Goal: Task Accomplishment & Management: Complete application form

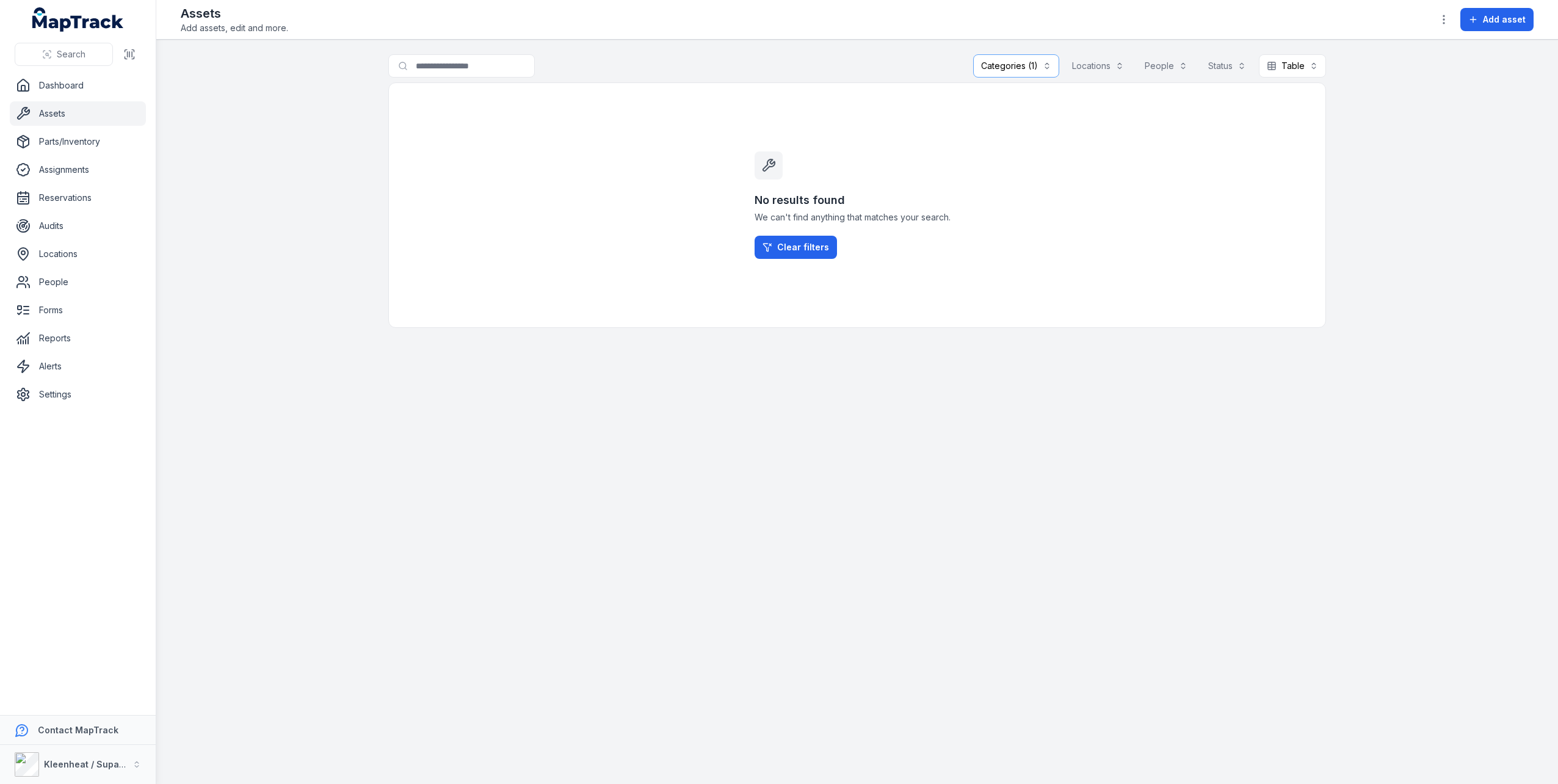
click at [1001, 70] on button "Categories (1)" at bounding box center [1017, 65] width 86 height 23
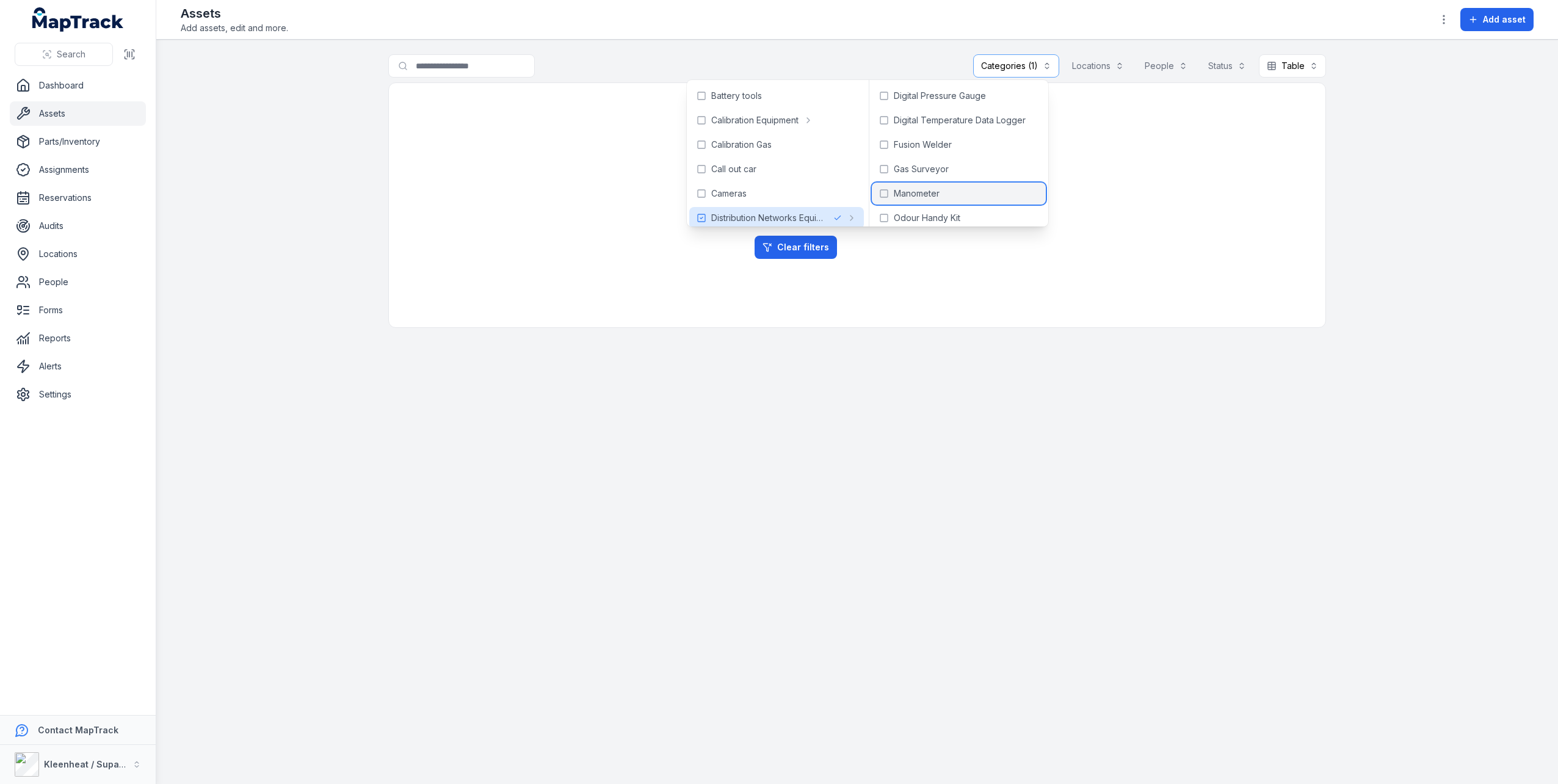
click at [956, 191] on div "Manometer" at bounding box center [959, 194] width 174 height 22
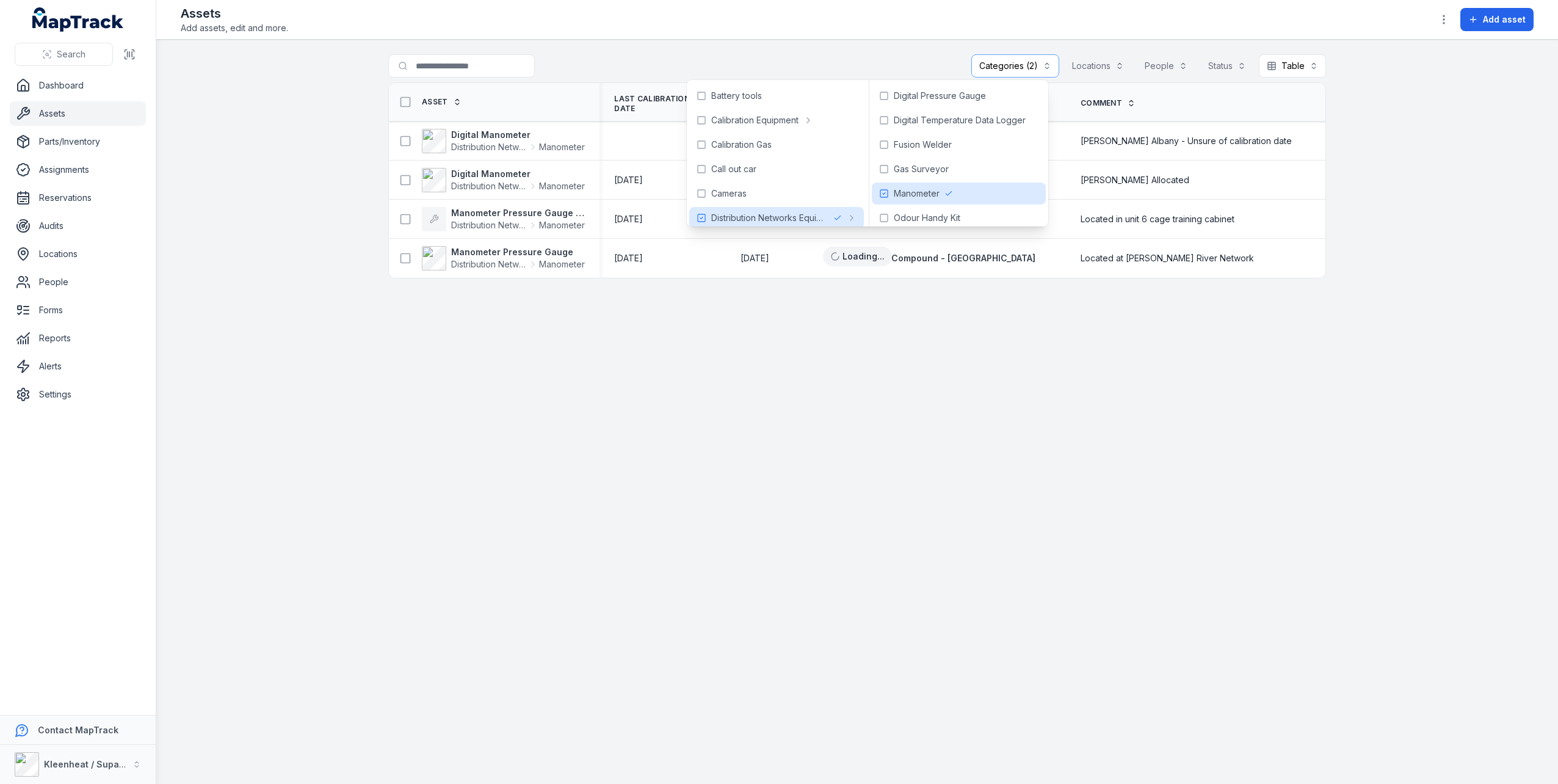
click at [880, 55] on div "**********" at bounding box center [857, 68] width 938 height 28
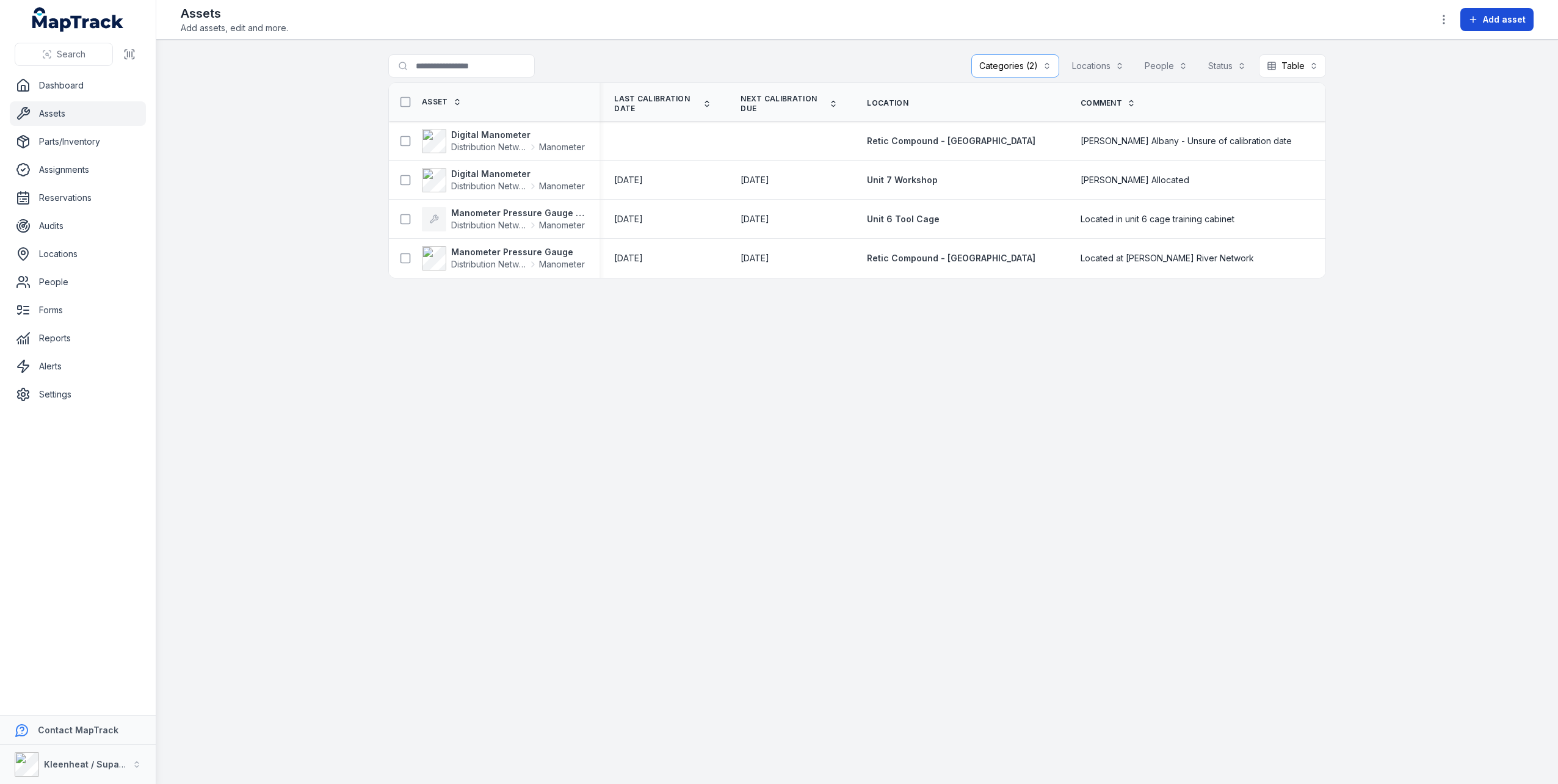
click at [1493, 22] on span "Add asset" at bounding box center [1505, 20] width 43 height 12
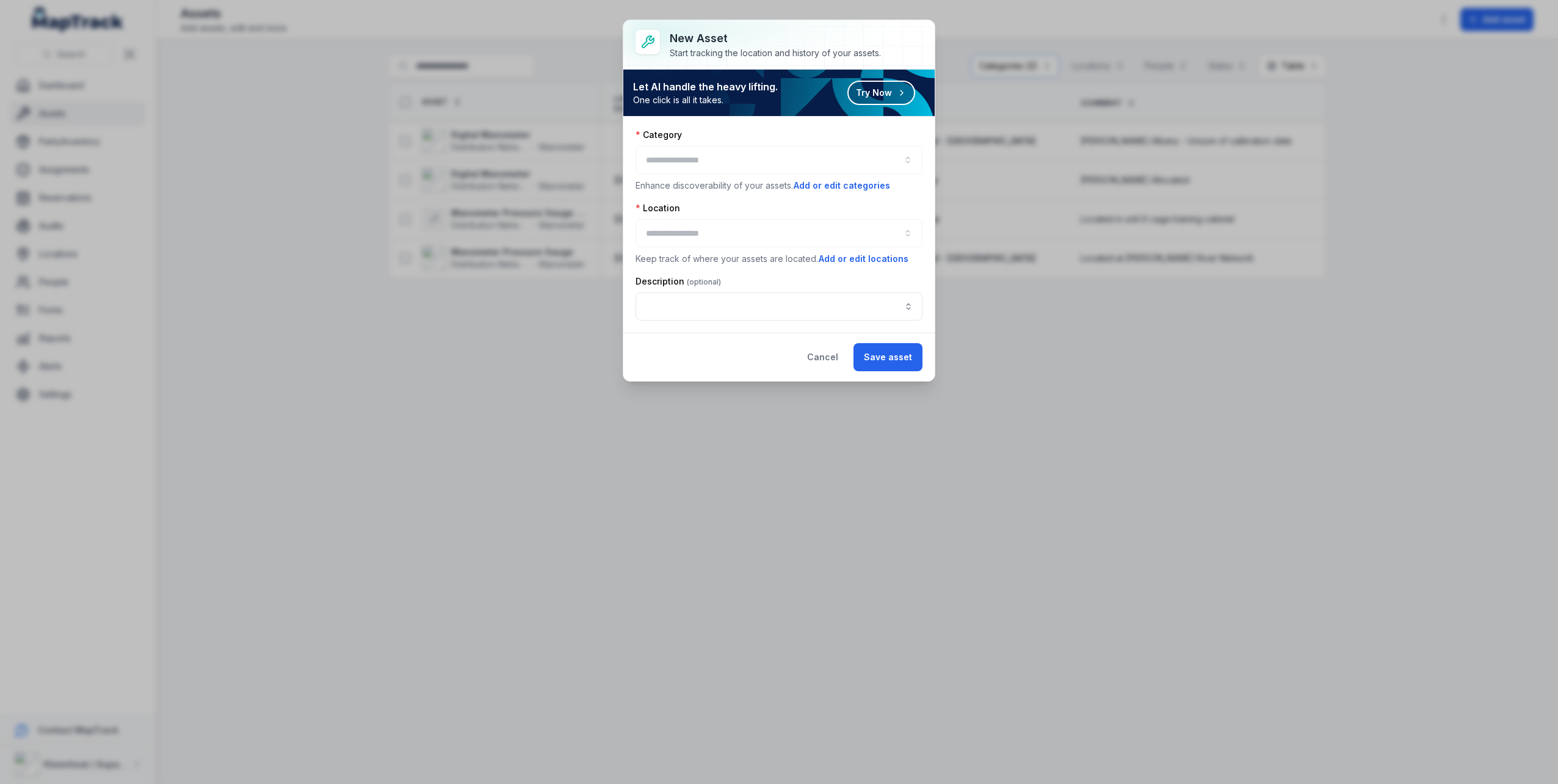
click at [748, 164] on div at bounding box center [779, 159] width 287 height 28
click at [913, 165] on button "button" at bounding box center [779, 159] width 287 height 28
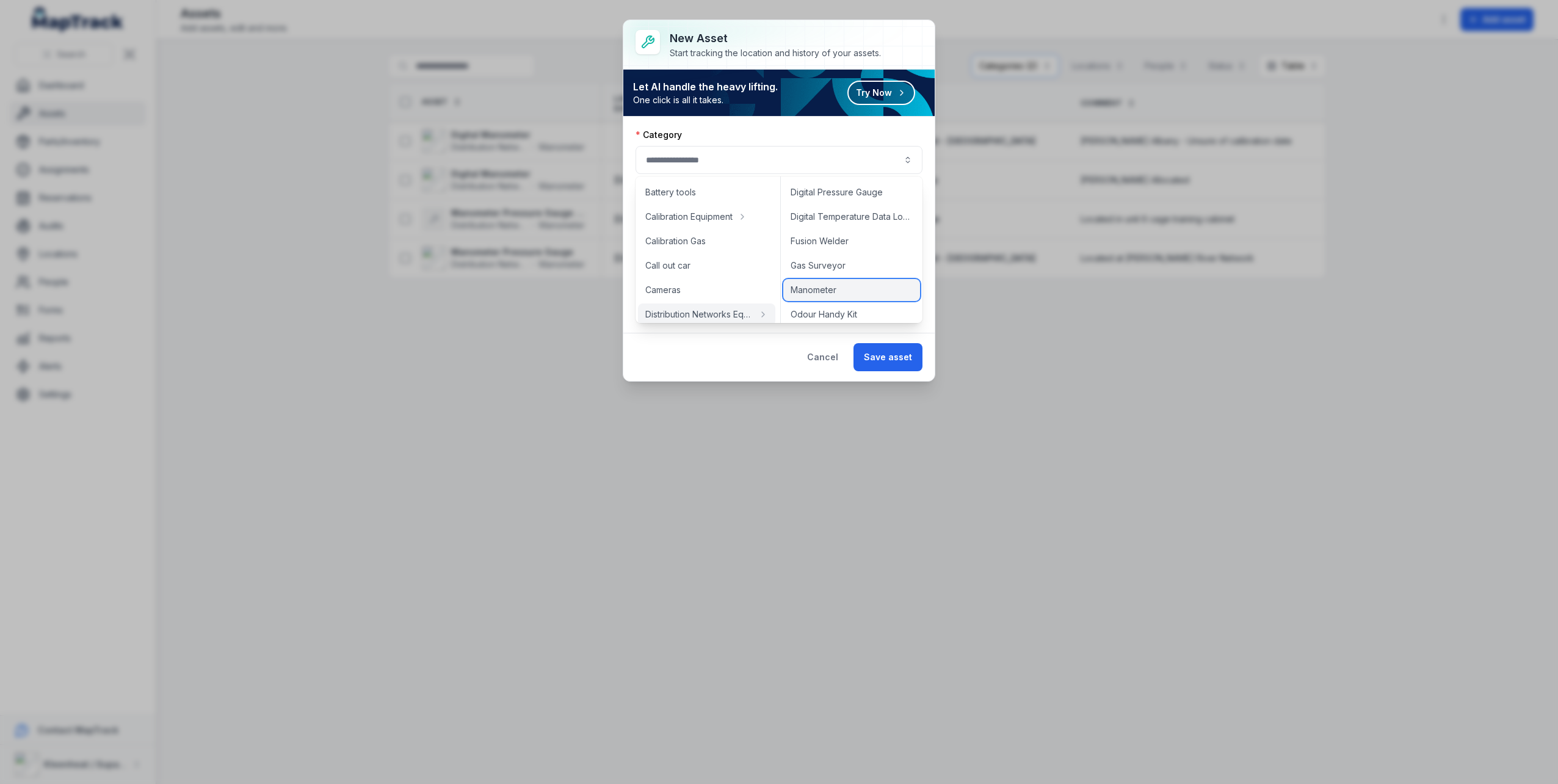
click at [808, 288] on span "Manometer" at bounding box center [813, 290] width 46 height 12
type input "*********"
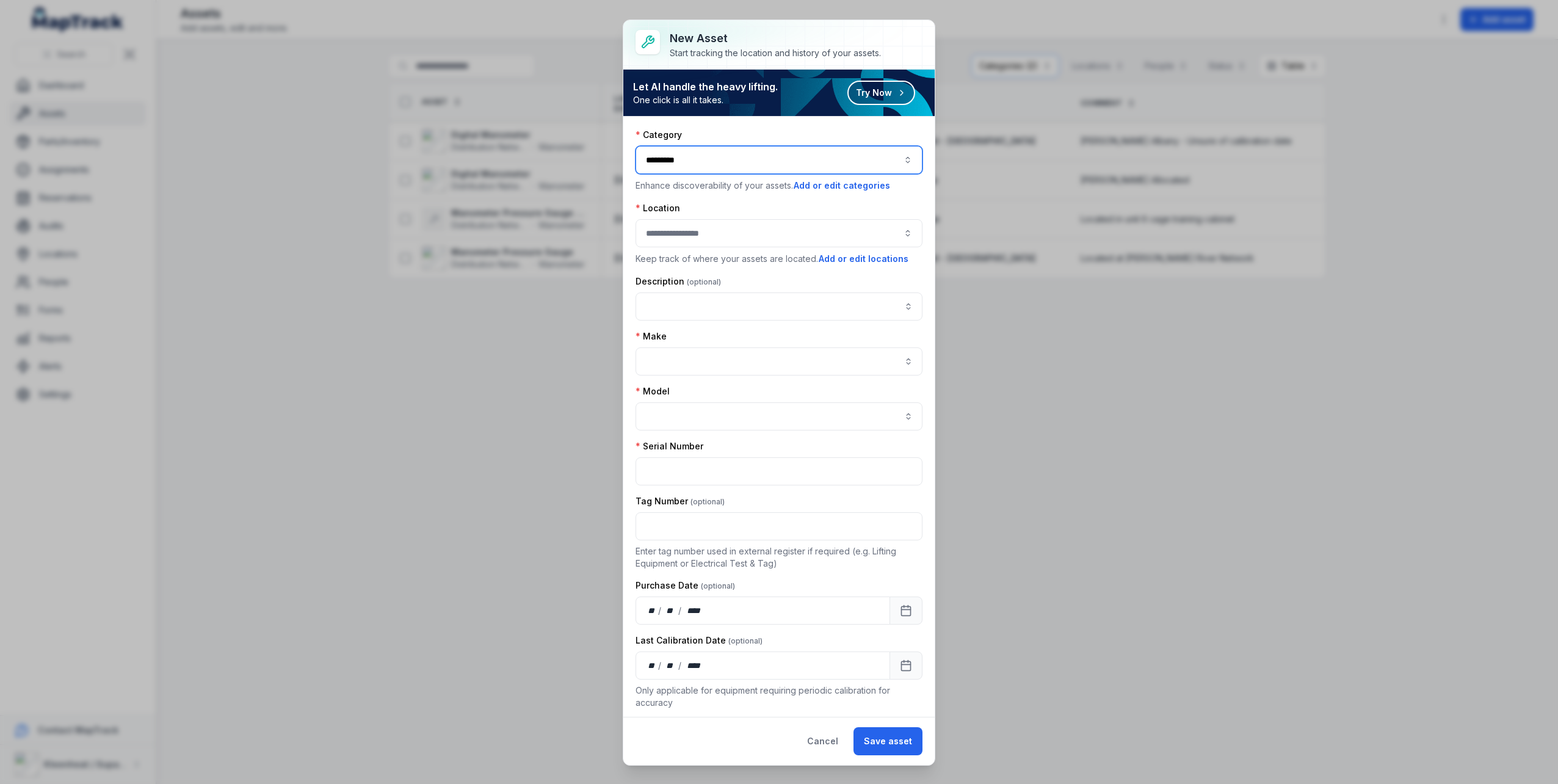
click at [742, 234] on button "button" at bounding box center [779, 233] width 287 height 28
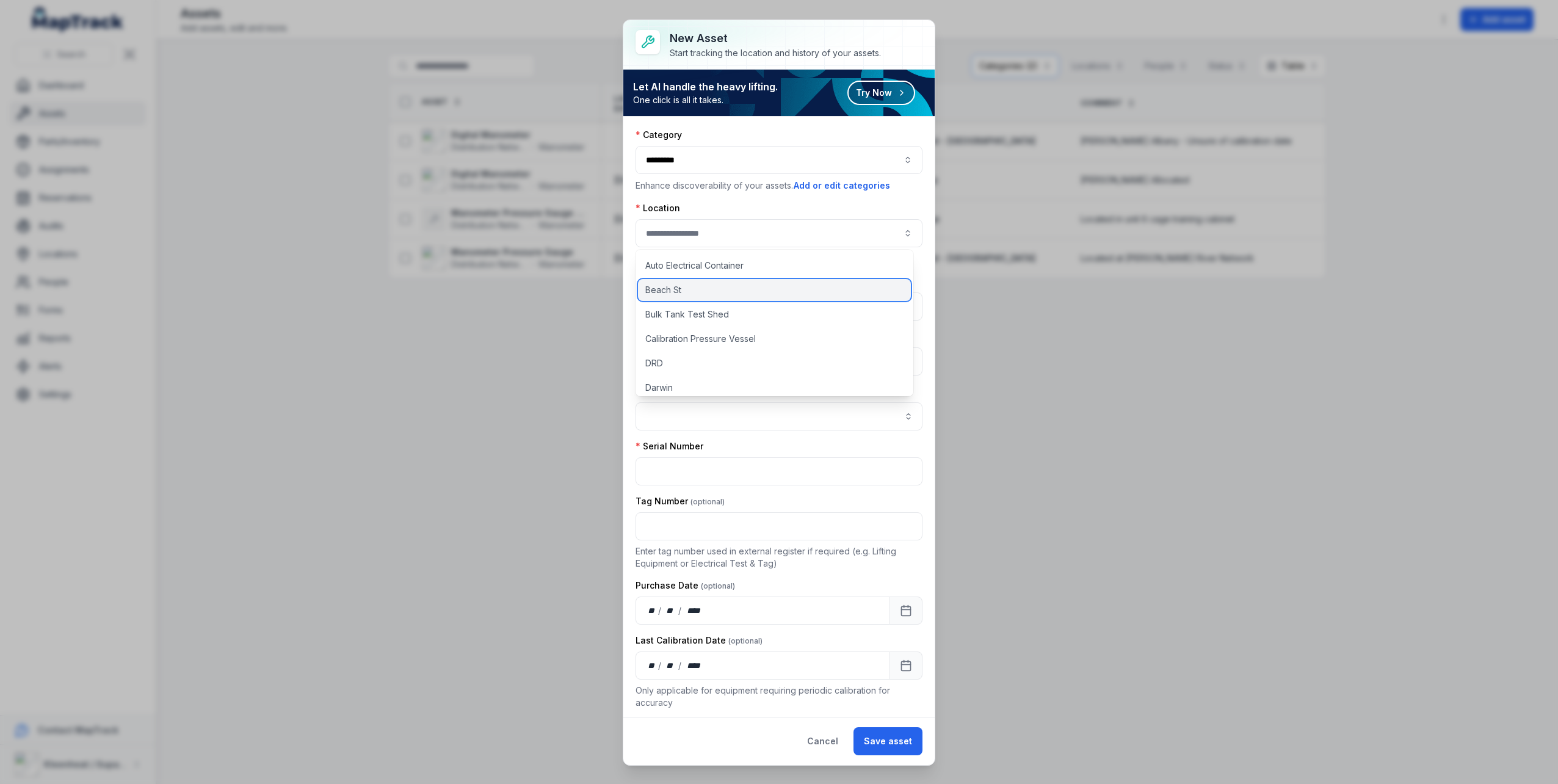
click at [704, 289] on div "Beach St" at bounding box center [775, 290] width 273 height 22
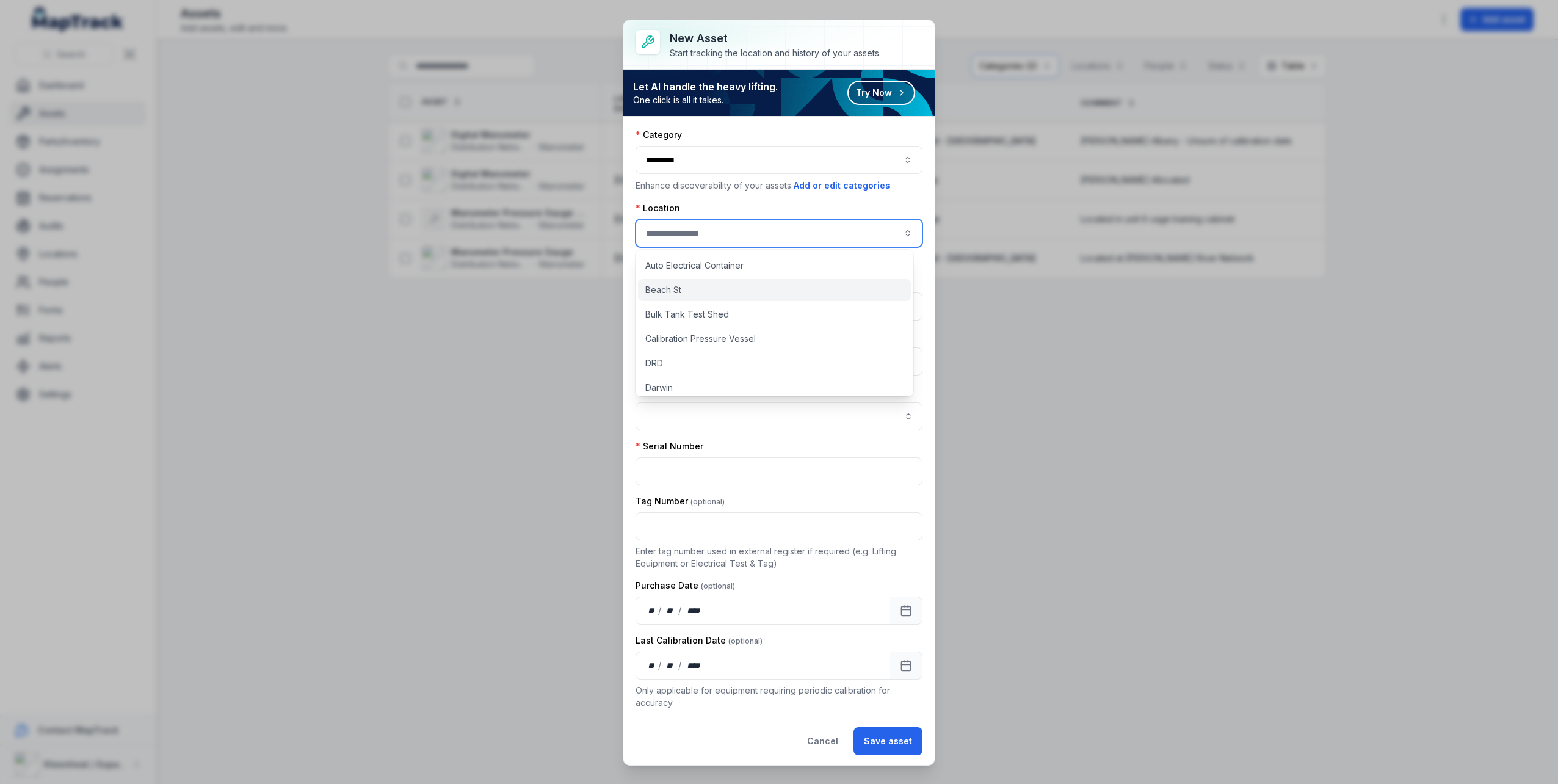
type input "********"
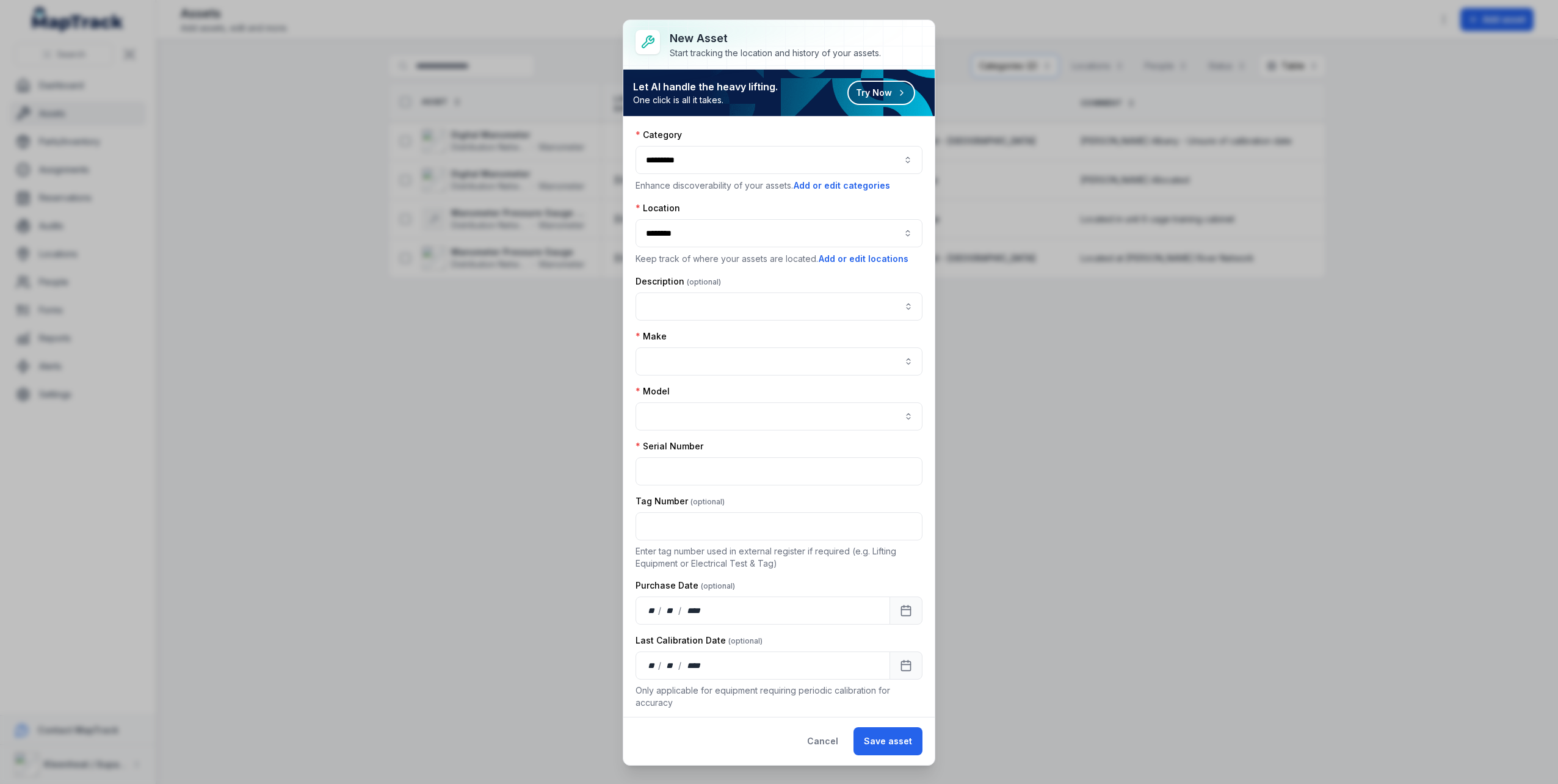
click at [693, 385] on div "Model" at bounding box center [779, 391] width 287 height 12
click at [689, 365] on input "asset-add:cf[8d30bdcc-ee20-45c2-b158-112416eb6043]-label" at bounding box center [779, 361] width 287 height 28
type input "***"
click at [657, 432] on span "TPI" at bounding box center [656, 431] width 14 height 12
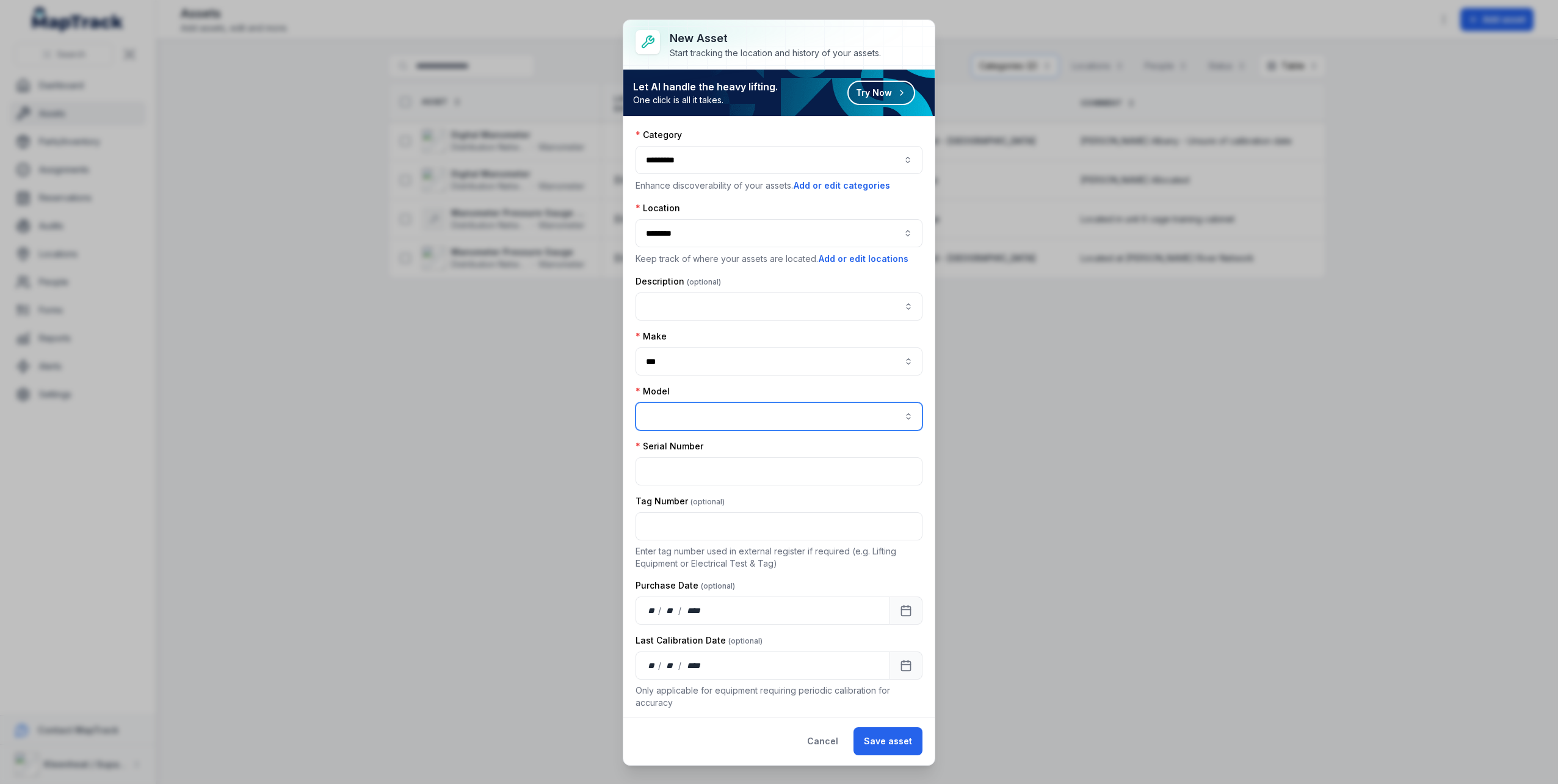
click at [667, 418] on input "asset-add:cf[5827e389-34f9-4b46-9346-a02c2bfa3a05]-label" at bounding box center [779, 416] width 287 height 28
type input "***"
click at [730, 479] on div "665" at bounding box center [775, 483] width 252 height 12
click at [746, 477] on input "text" at bounding box center [779, 471] width 287 height 28
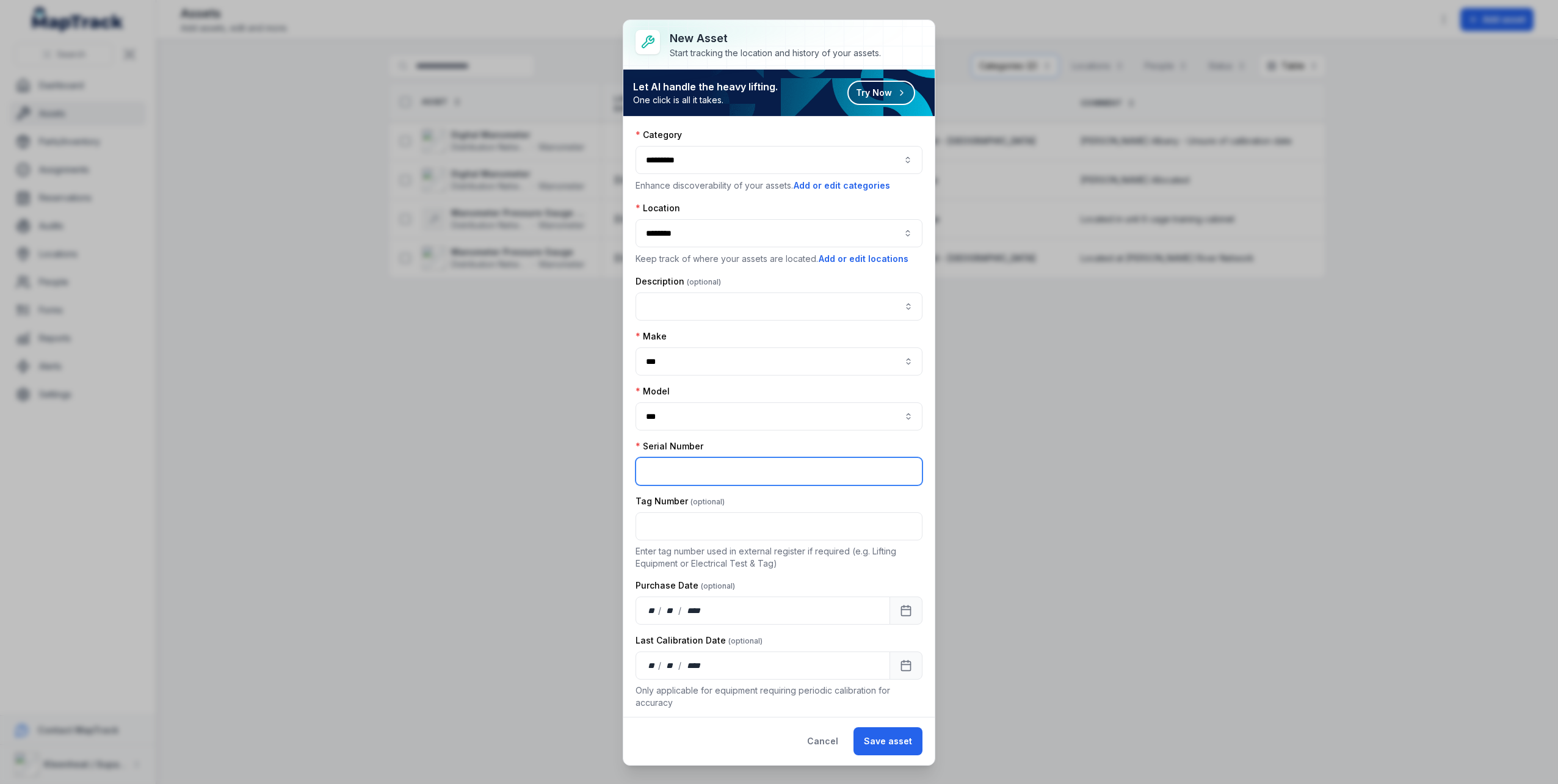
click at [693, 475] on input "text" at bounding box center [779, 471] width 287 height 28
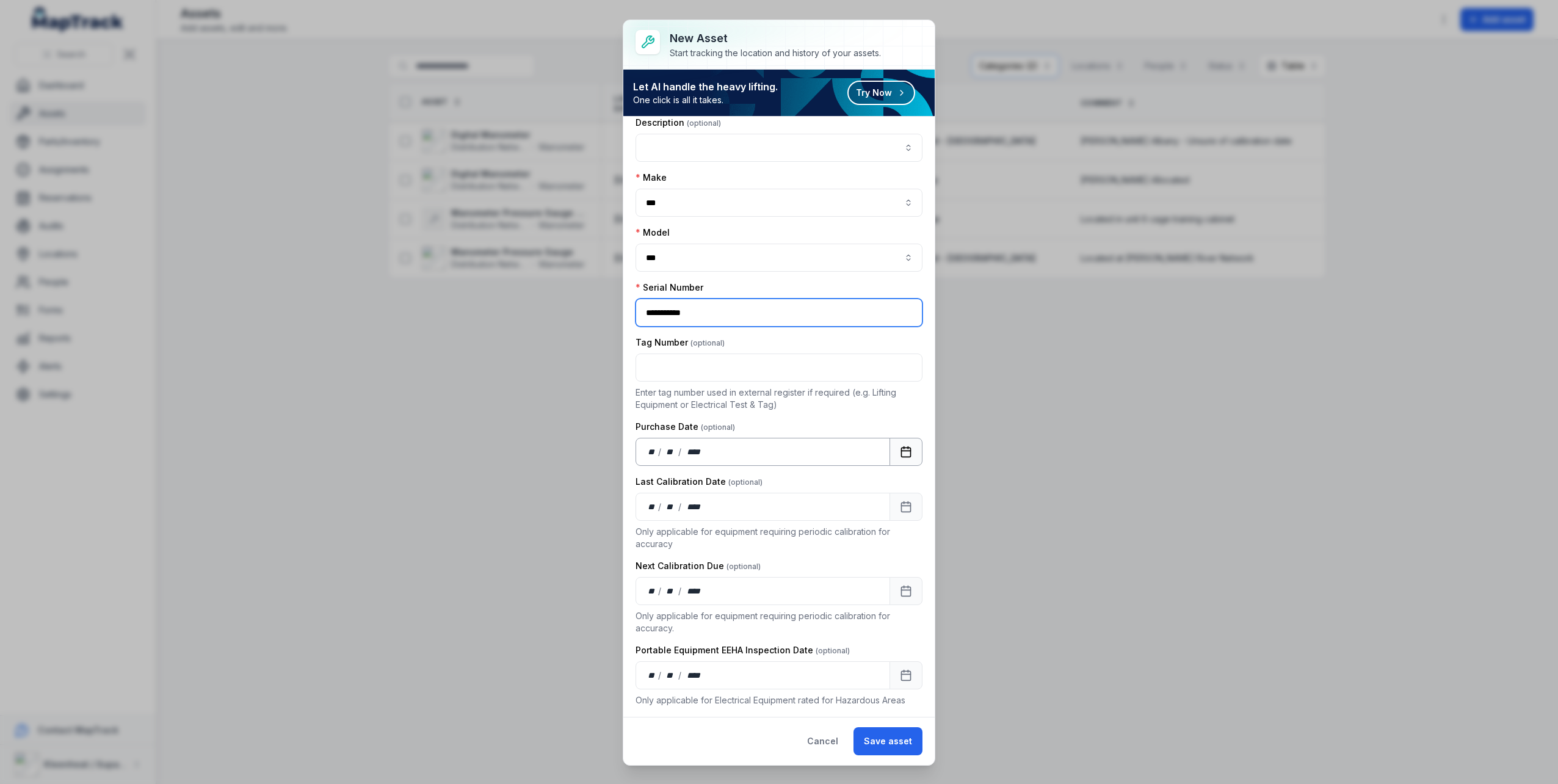
scroll to position [184, 0]
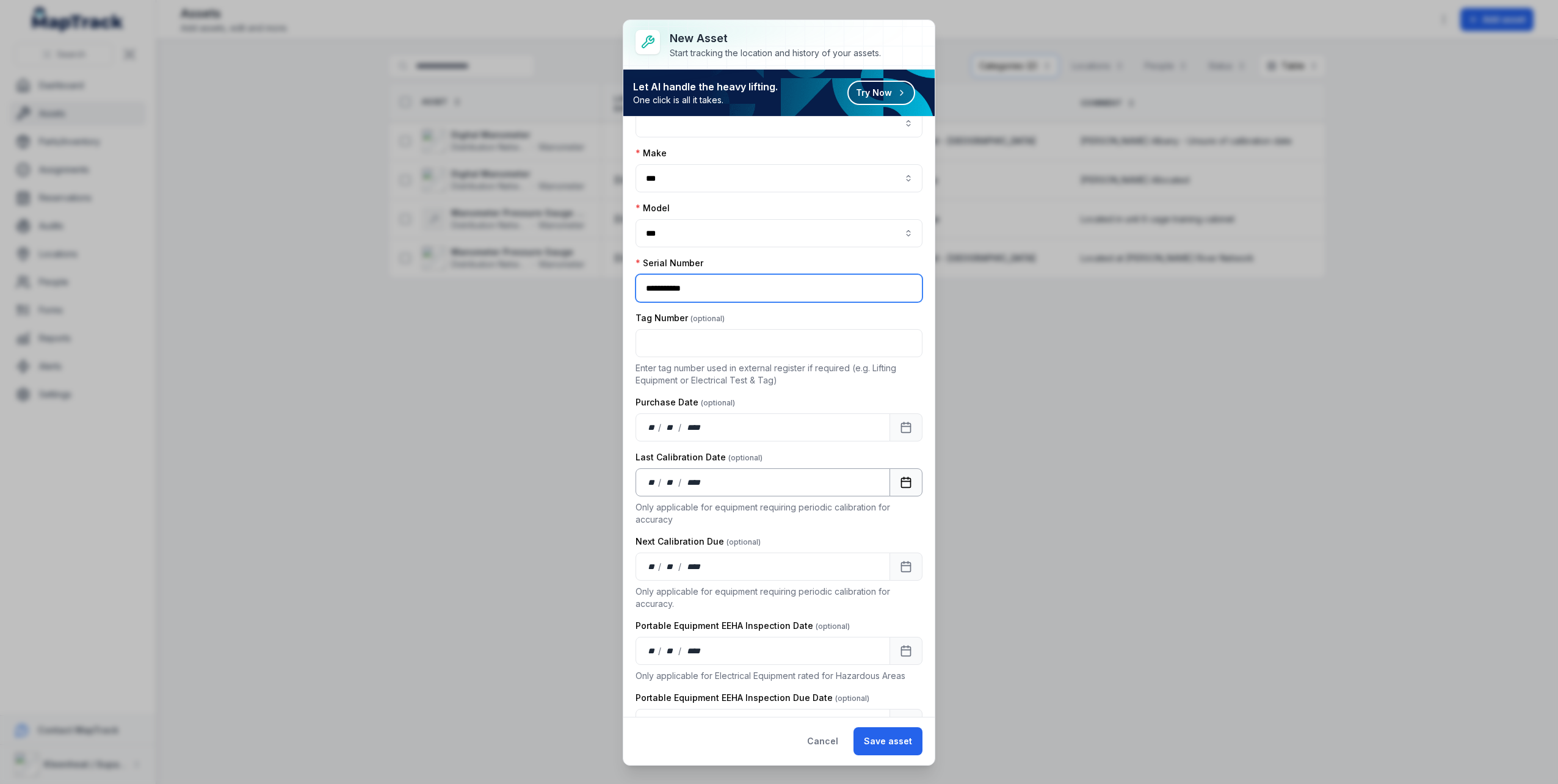
type input "**********"
click at [769, 481] on div "** / ** / ****" at bounding box center [763, 482] width 254 height 28
click at [906, 485] on button "Calendar" at bounding box center [906, 482] width 33 height 28
click at [889, 564] on button "Calendar" at bounding box center [906, 566] width 33 height 28
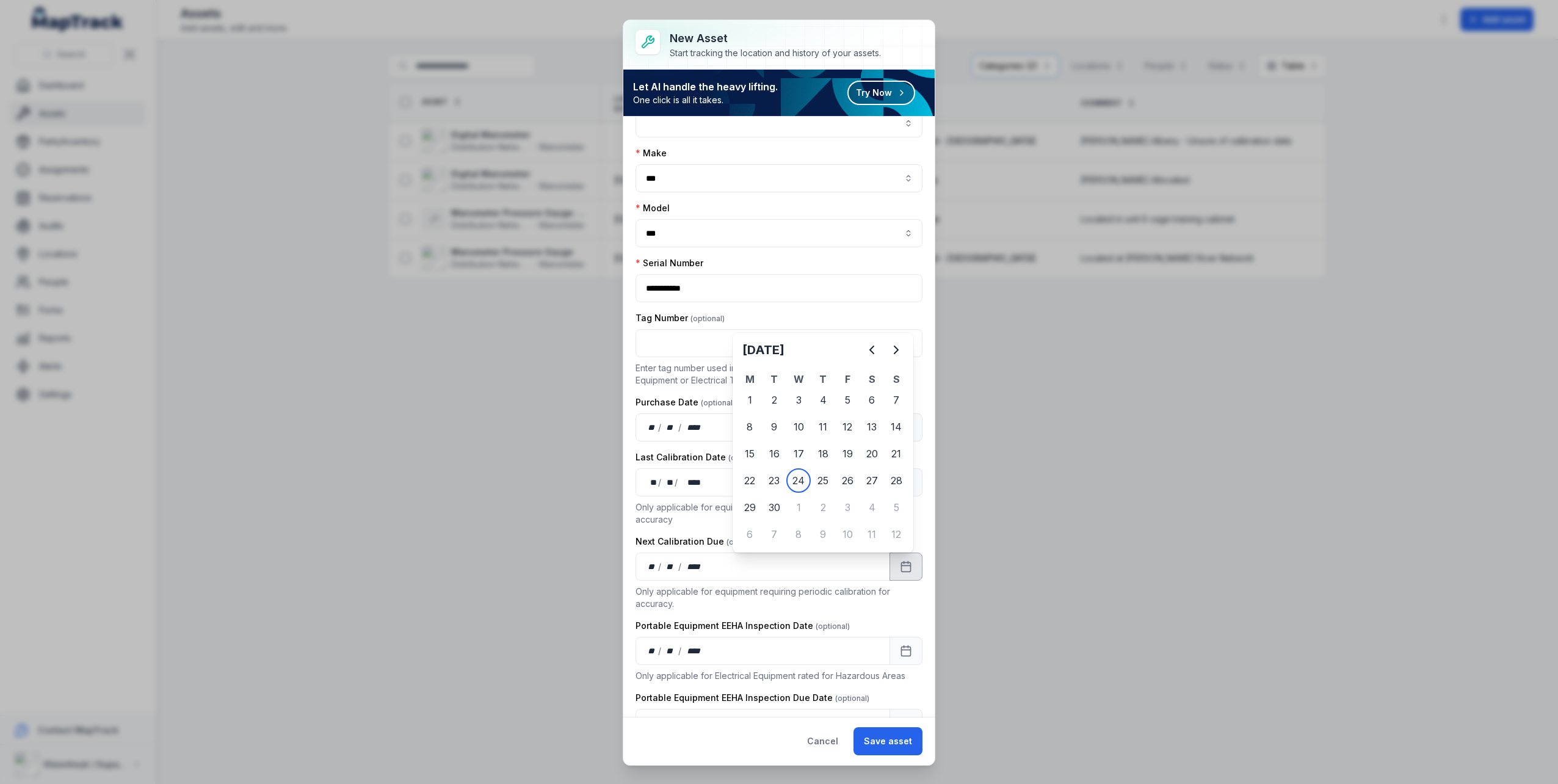
click at [843, 351] on h2 "[DATE]" at bounding box center [801, 350] width 117 height 17
click at [823, 351] on h2 "[DATE]" at bounding box center [801, 350] width 117 height 17
click at [901, 347] on icon "Next" at bounding box center [896, 350] width 15 height 15
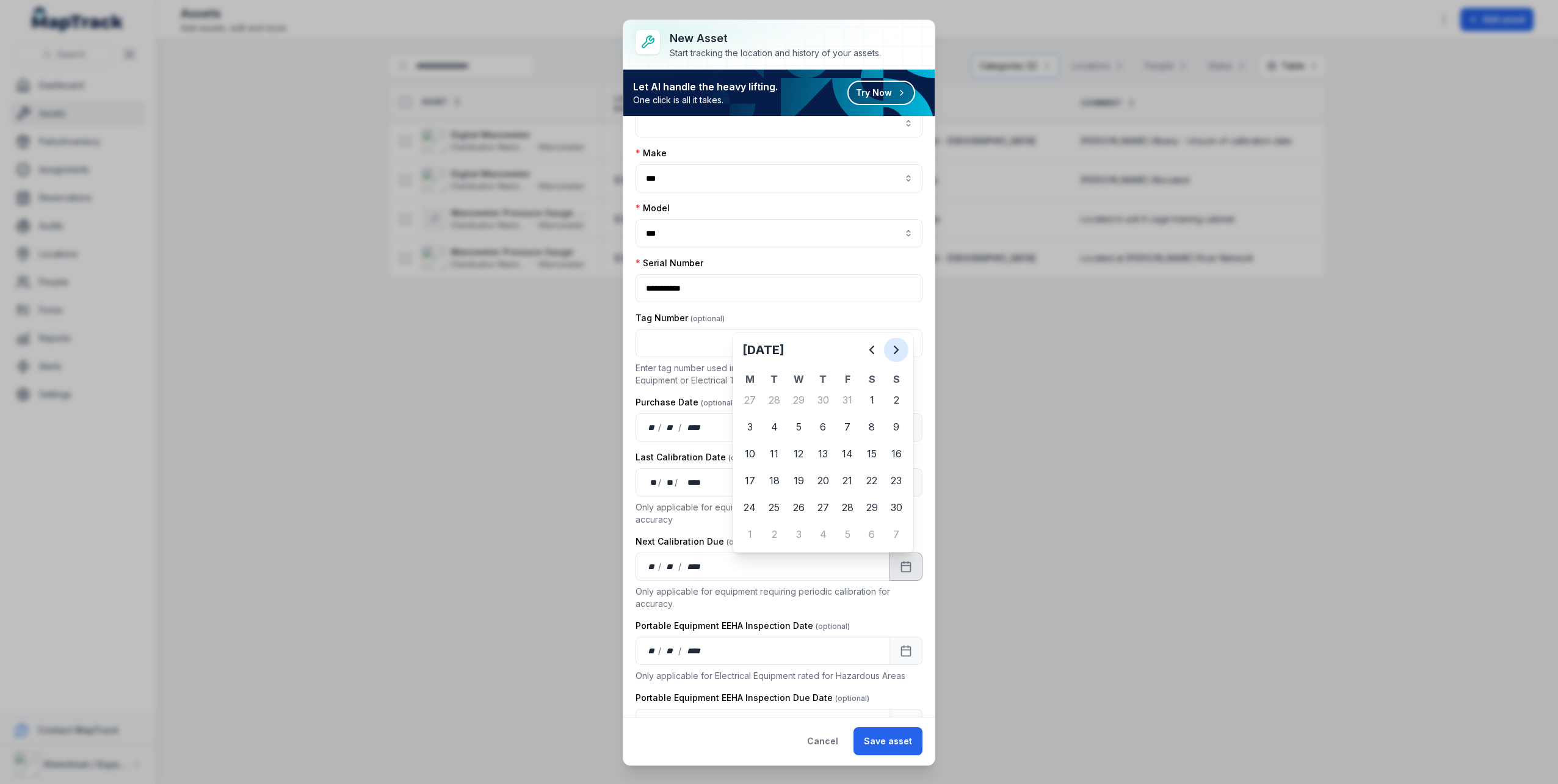
click at [901, 347] on icon "Next" at bounding box center [896, 350] width 15 height 15
click at [902, 347] on icon "Next" at bounding box center [896, 350] width 15 height 15
click at [902, 346] on icon "Next" at bounding box center [896, 350] width 15 height 15
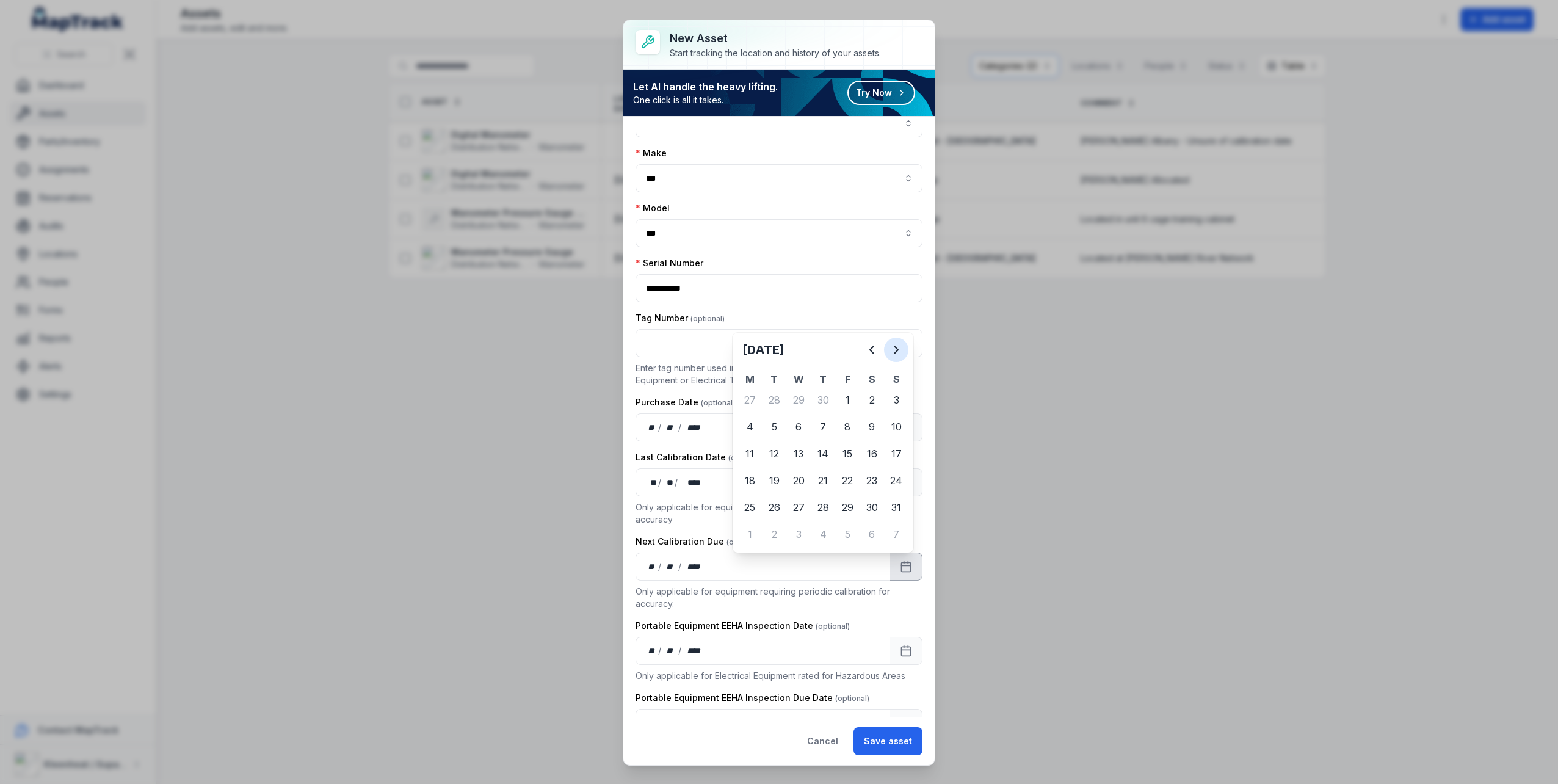
click at [906, 346] on button "Next" at bounding box center [896, 350] width 24 height 24
click at [893, 355] on icon "Next" at bounding box center [896, 350] width 15 height 15
click at [779, 607] on p "Only applicable for equipment requiring periodic calibration for accuracy." at bounding box center [779, 598] width 287 height 24
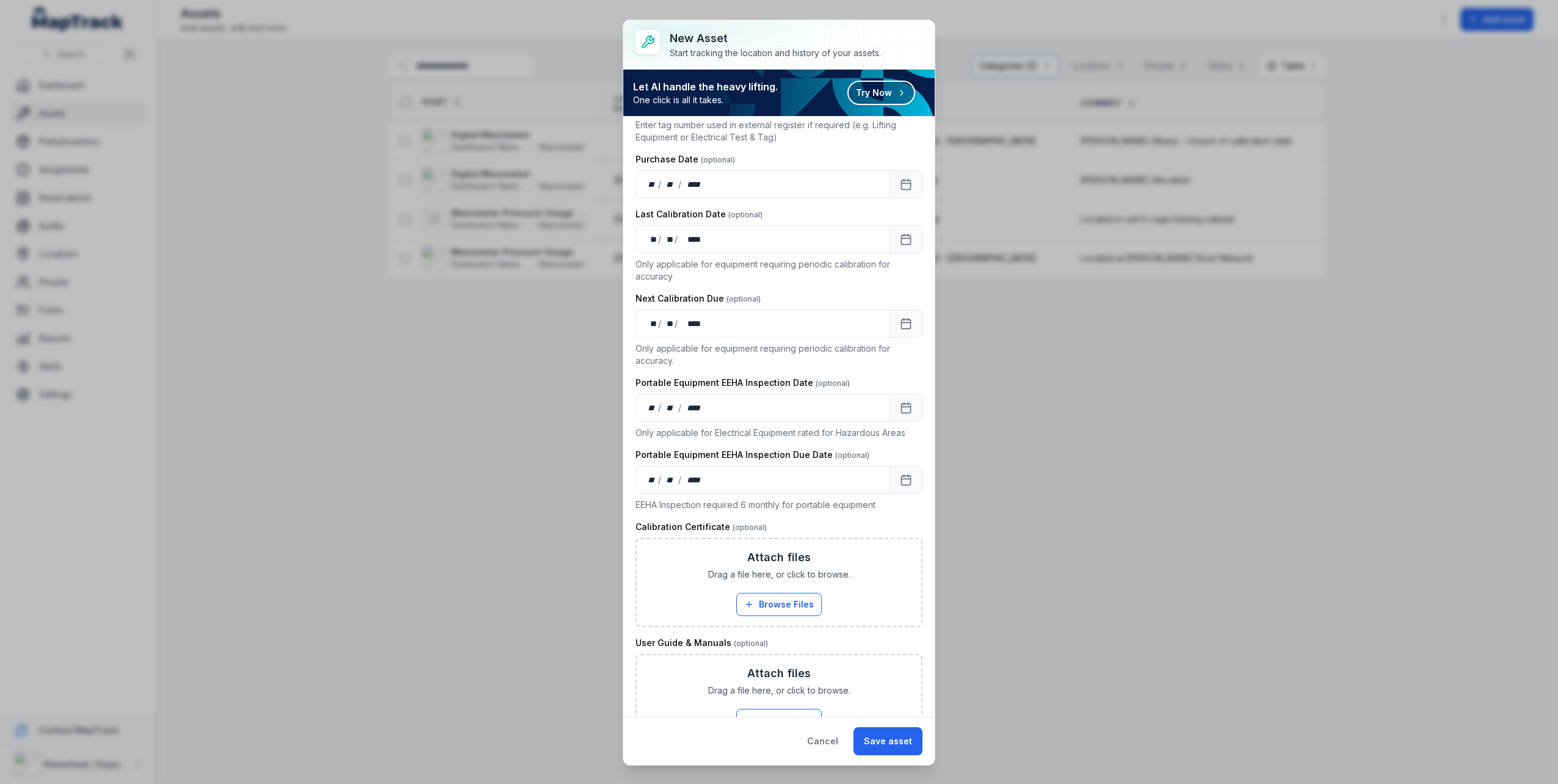
scroll to position [488, 0]
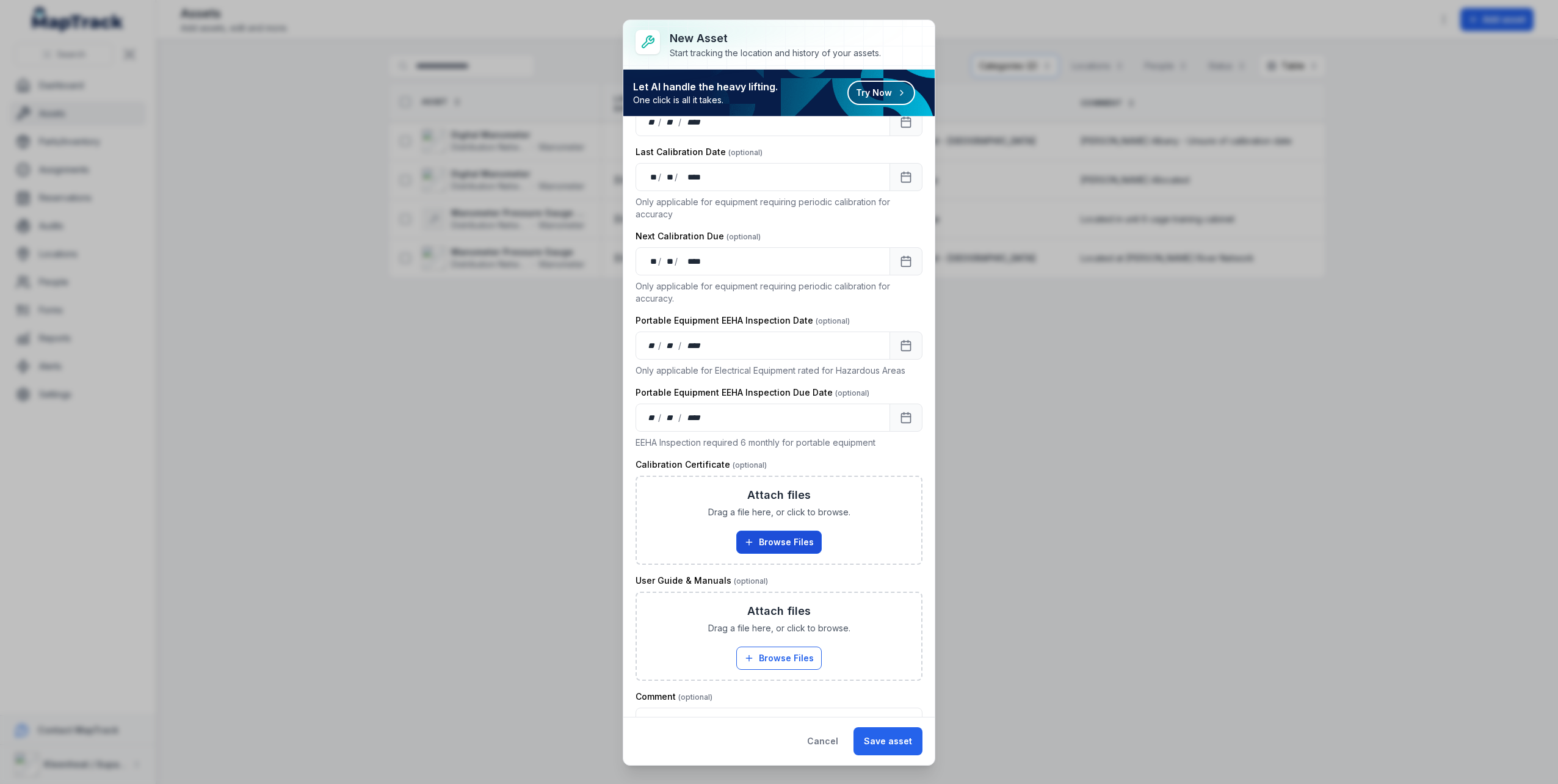
click at [795, 544] on button "Browse Files" at bounding box center [779, 542] width 85 height 23
click at [798, 538] on button "Browse Files" at bounding box center [779, 542] width 85 height 23
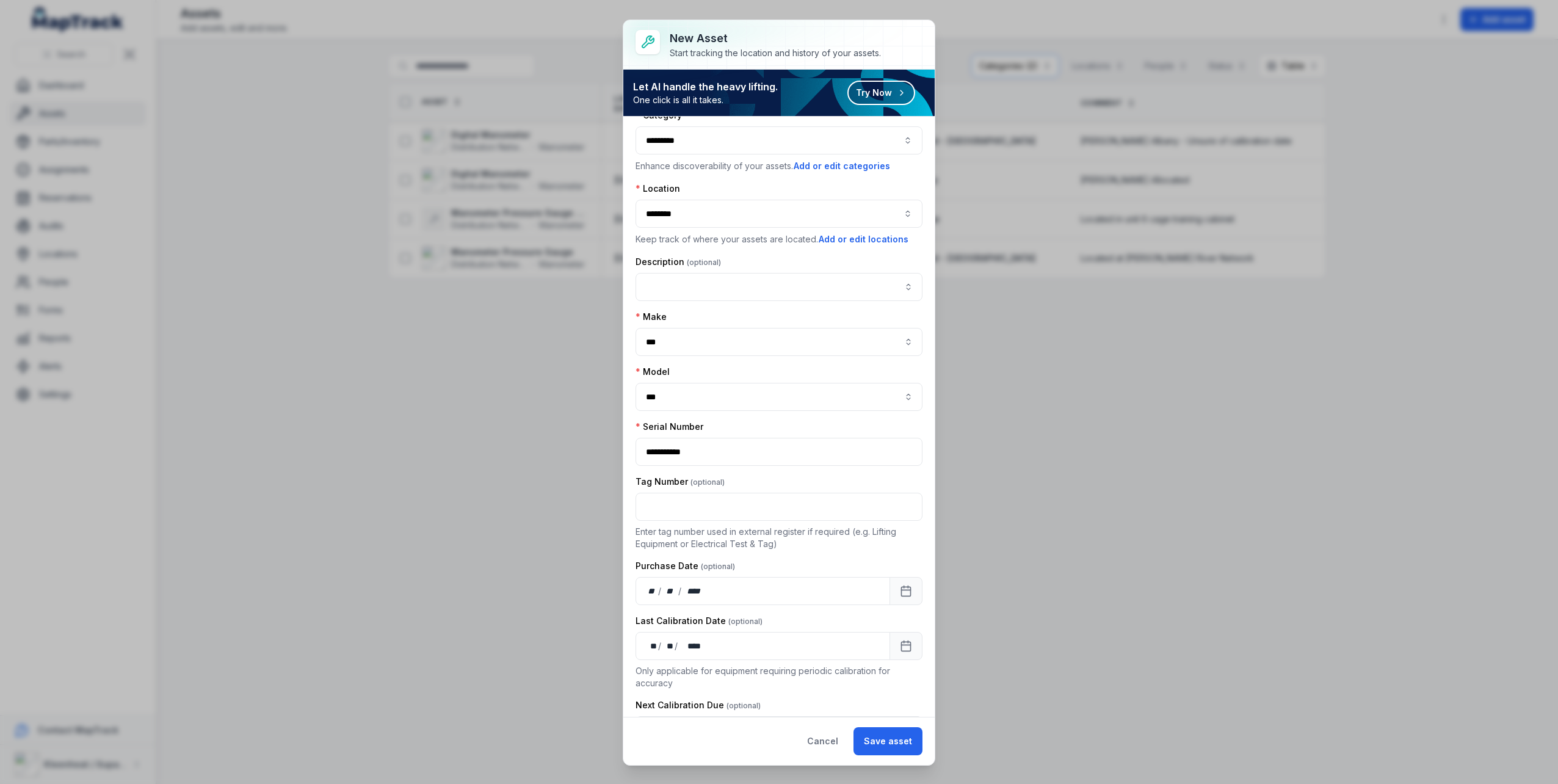
scroll to position [0, 0]
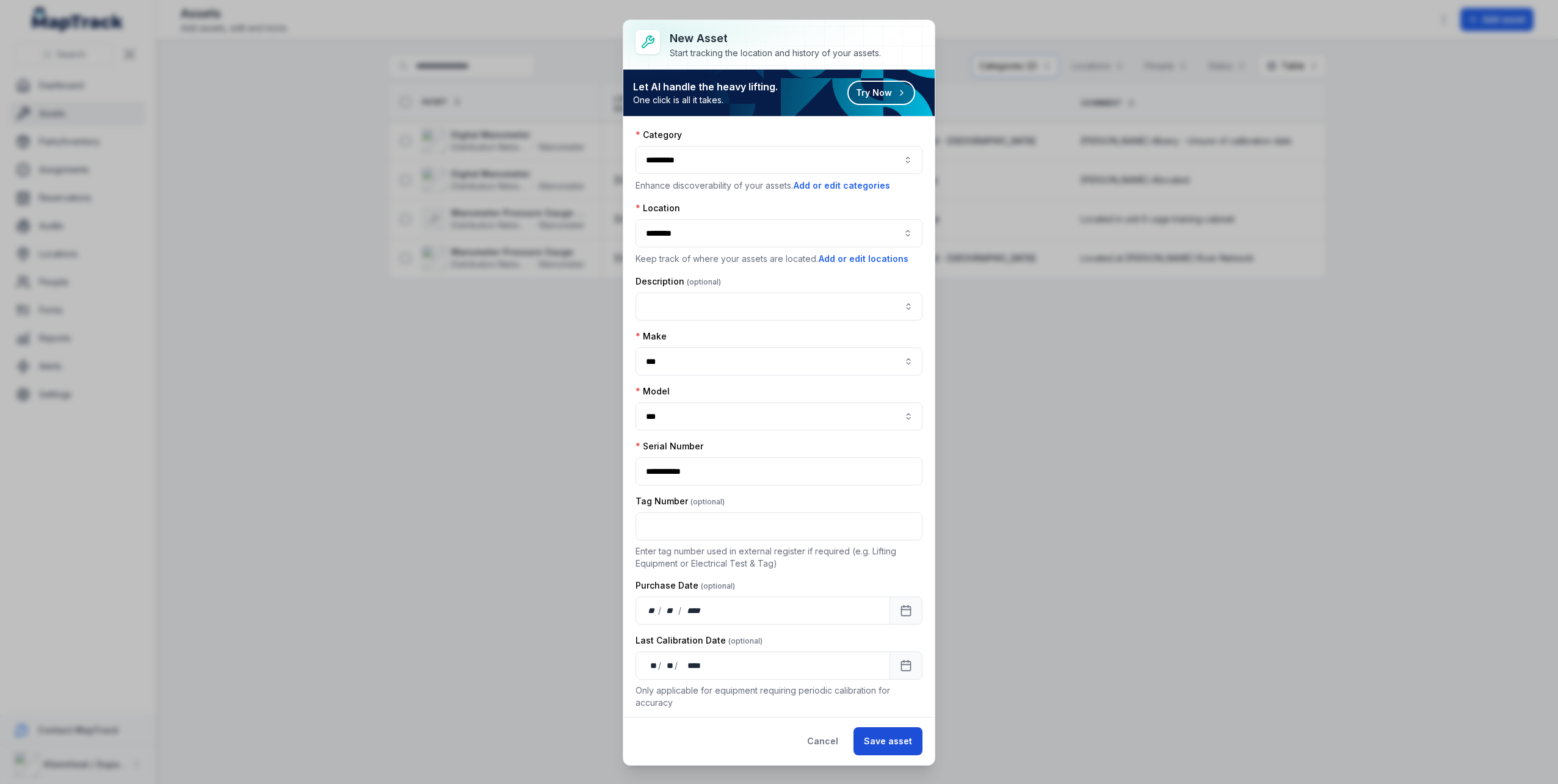
click at [907, 743] on button "Save asset" at bounding box center [888, 741] width 69 height 28
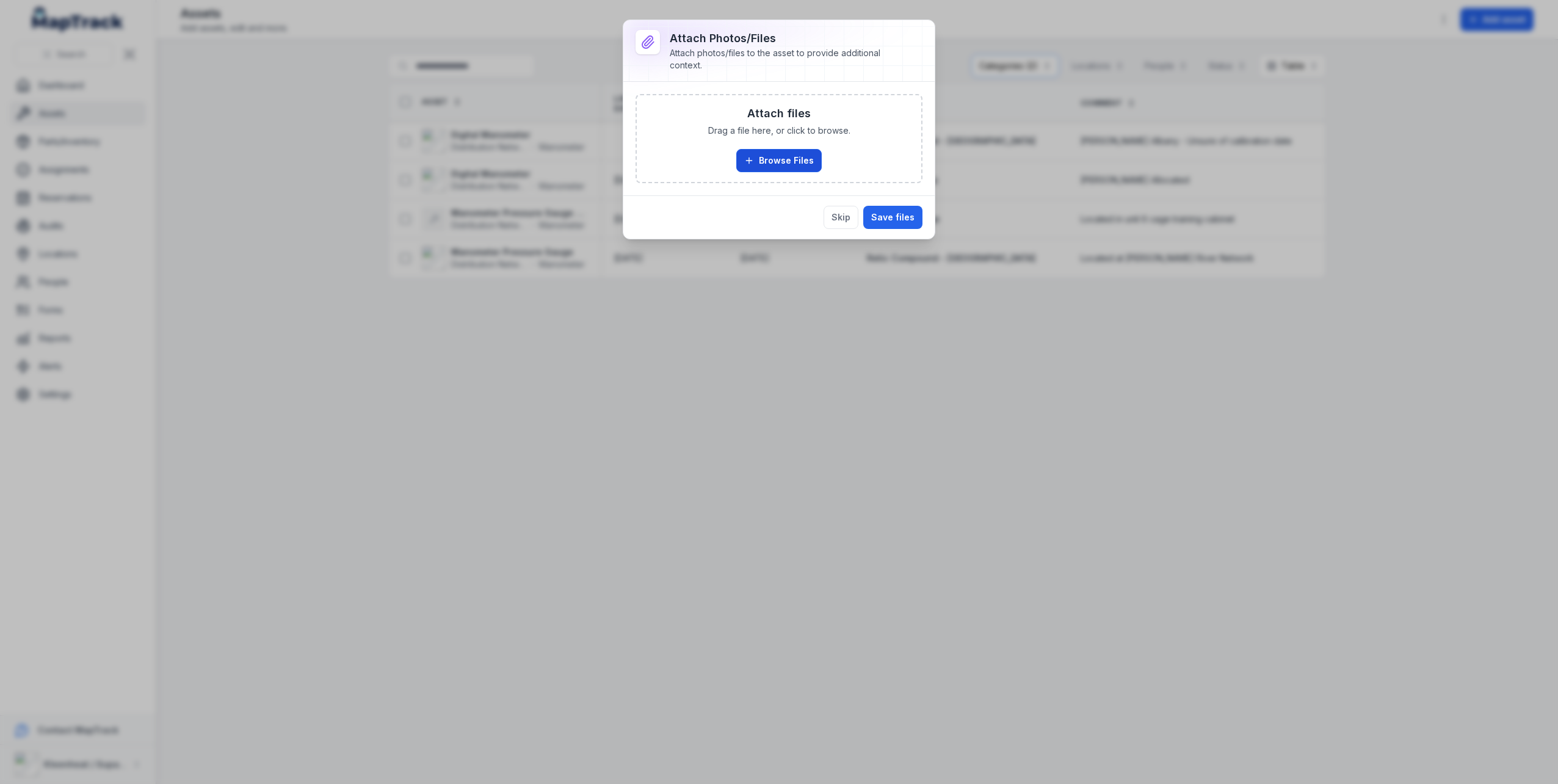
click at [805, 159] on button "Browse Files" at bounding box center [779, 160] width 85 height 23
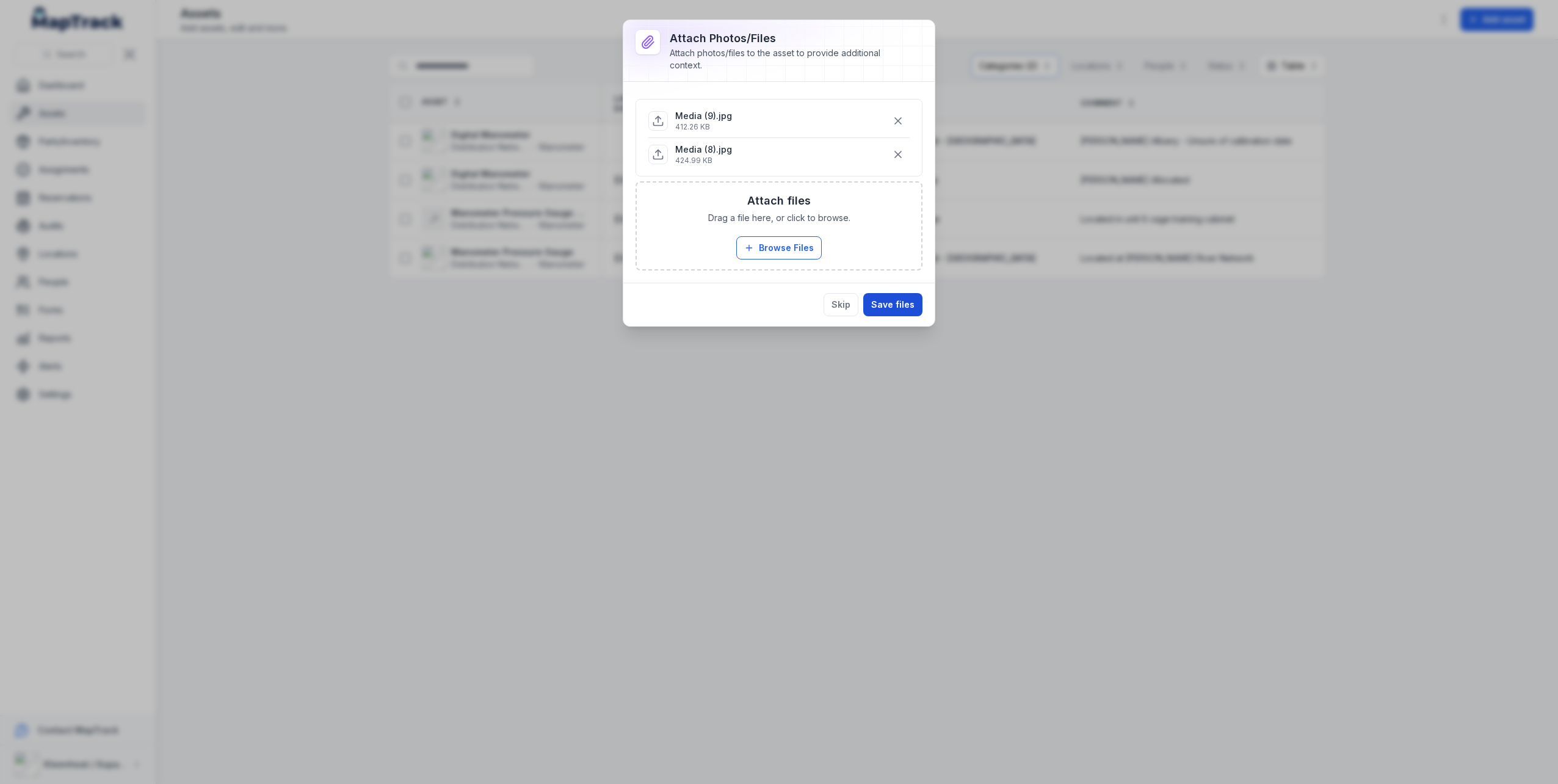
click at [912, 305] on button "Save files" at bounding box center [893, 304] width 59 height 23
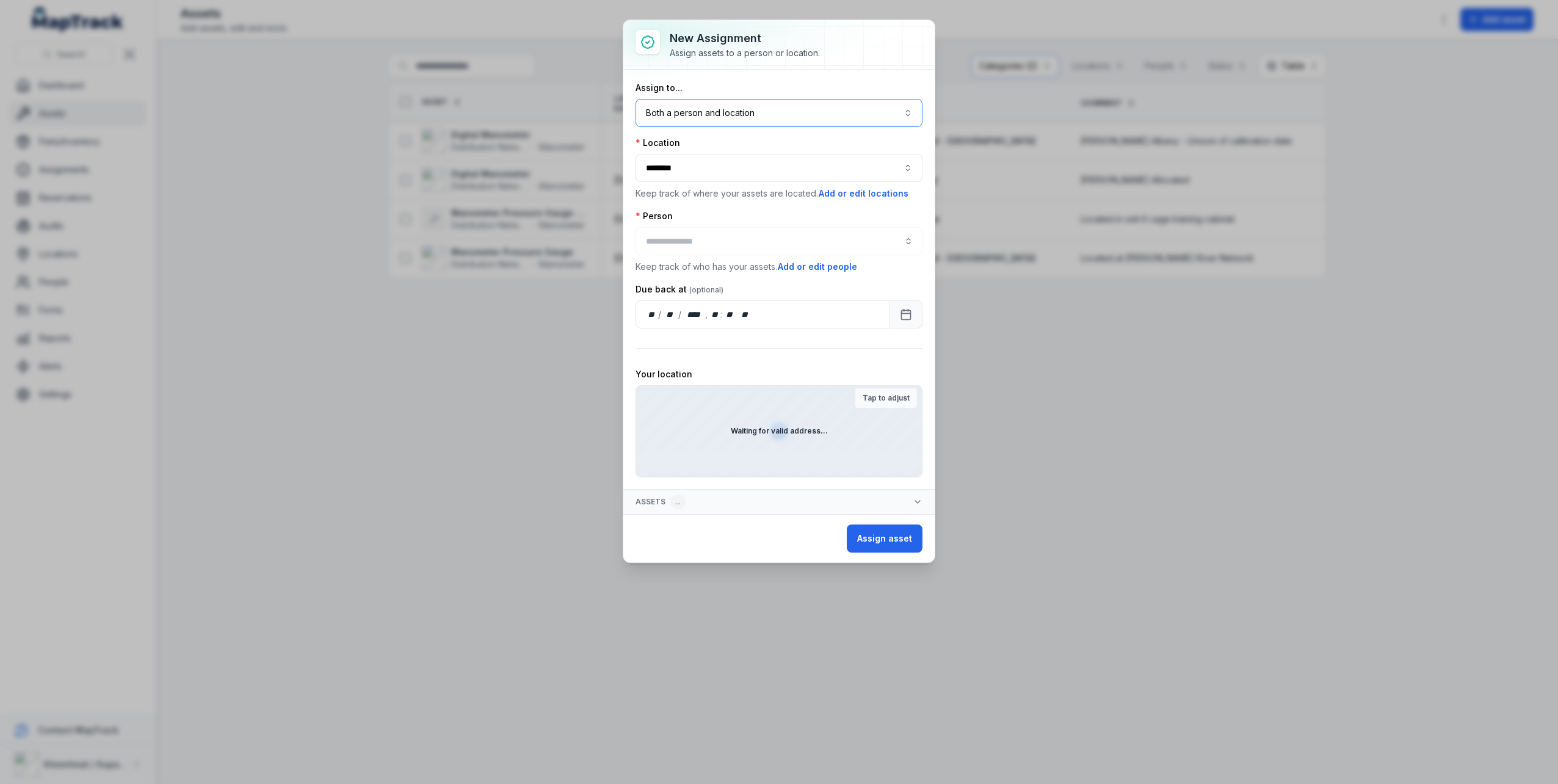
click at [826, 112] on button "Both a person and location ****" at bounding box center [779, 113] width 287 height 28
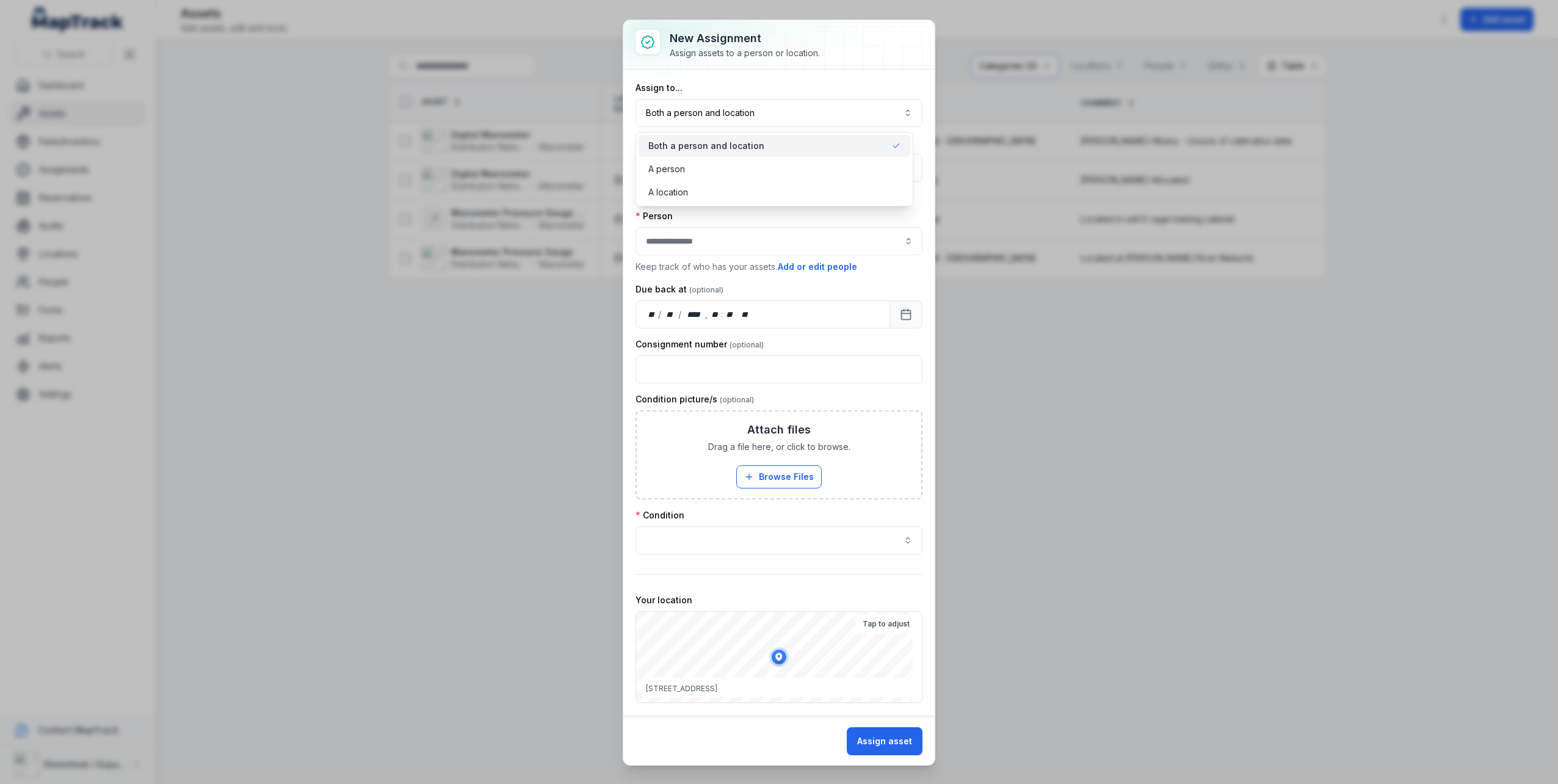
click at [705, 147] on span "Both a person and location" at bounding box center [707, 146] width 116 height 12
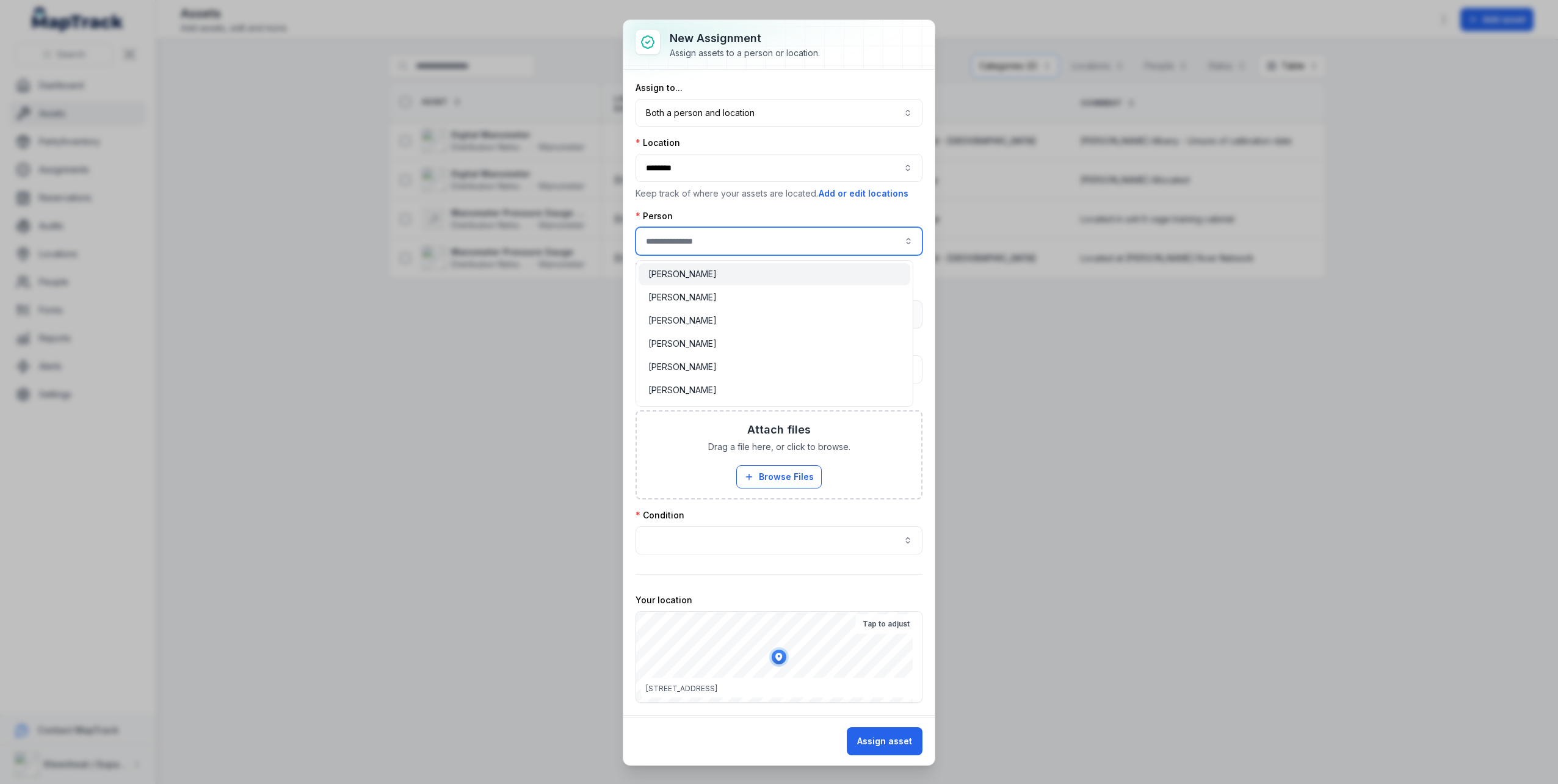
click at [701, 239] on input "assignment-add:person-label" at bounding box center [779, 241] width 287 height 28
type input "**********"
click at [703, 300] on div "[PERSON_NAME]" at bounding box center [775, 301] width 252 height 12
click at [732, 290] on div "Due back at" at bounding box center [779, 289] width 287 height 12
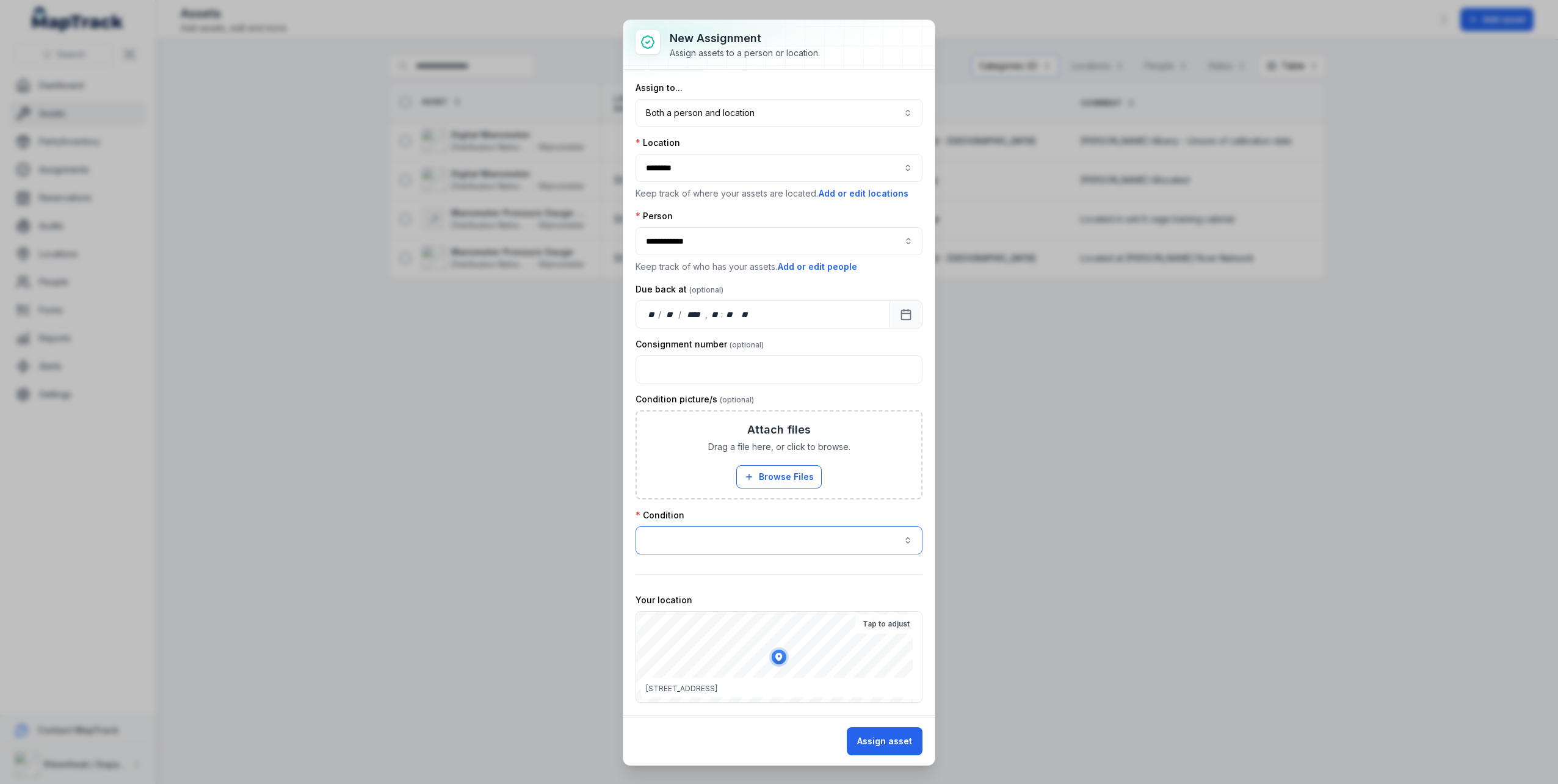
click at [701, 542] on button "button" at bounding box center [779, 540] width 287 height 28
click at [694, 570] on div "Good" at bounding box center [775, 573] width 252 height 12
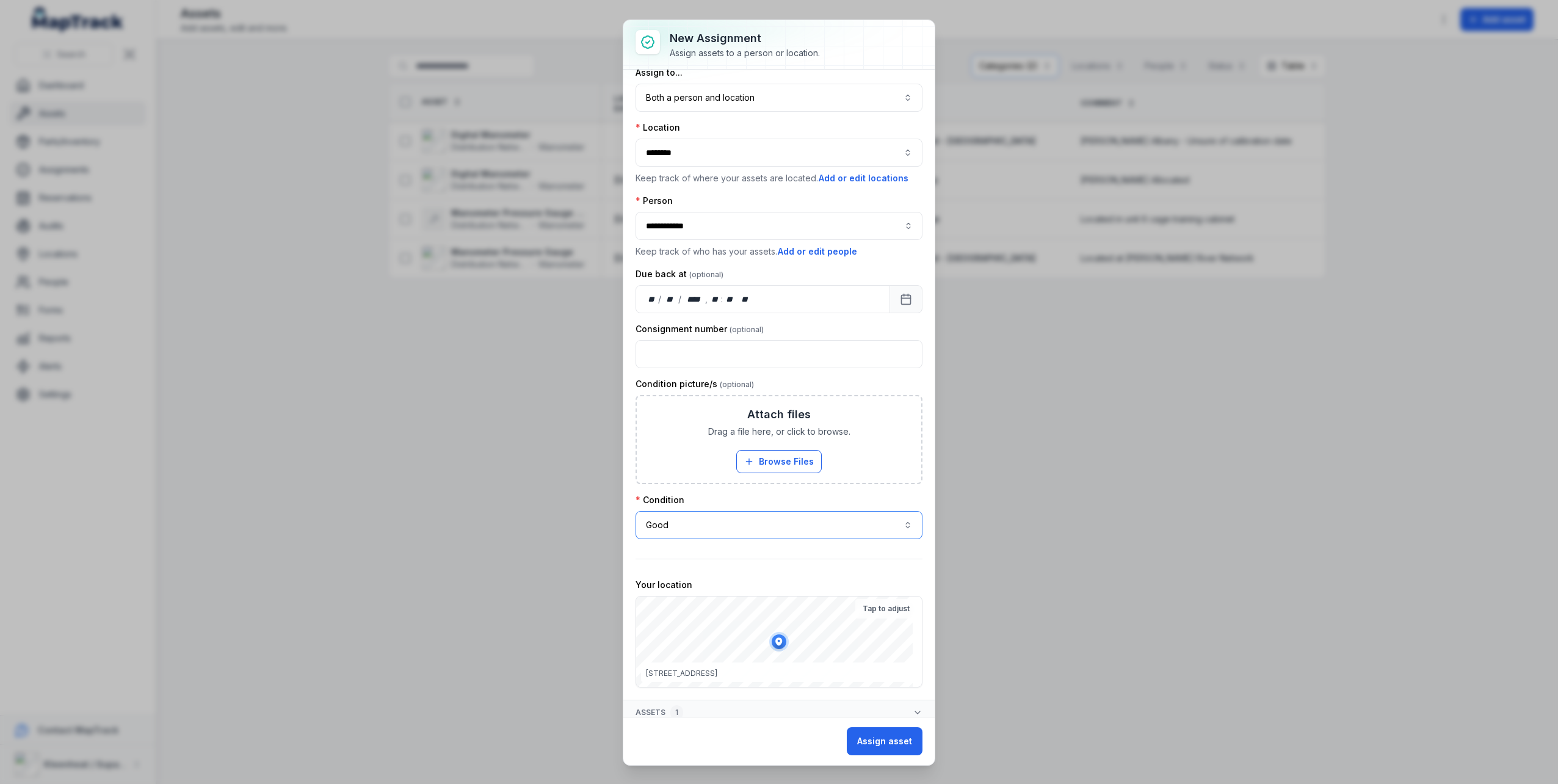
scroll to position [23, 0]
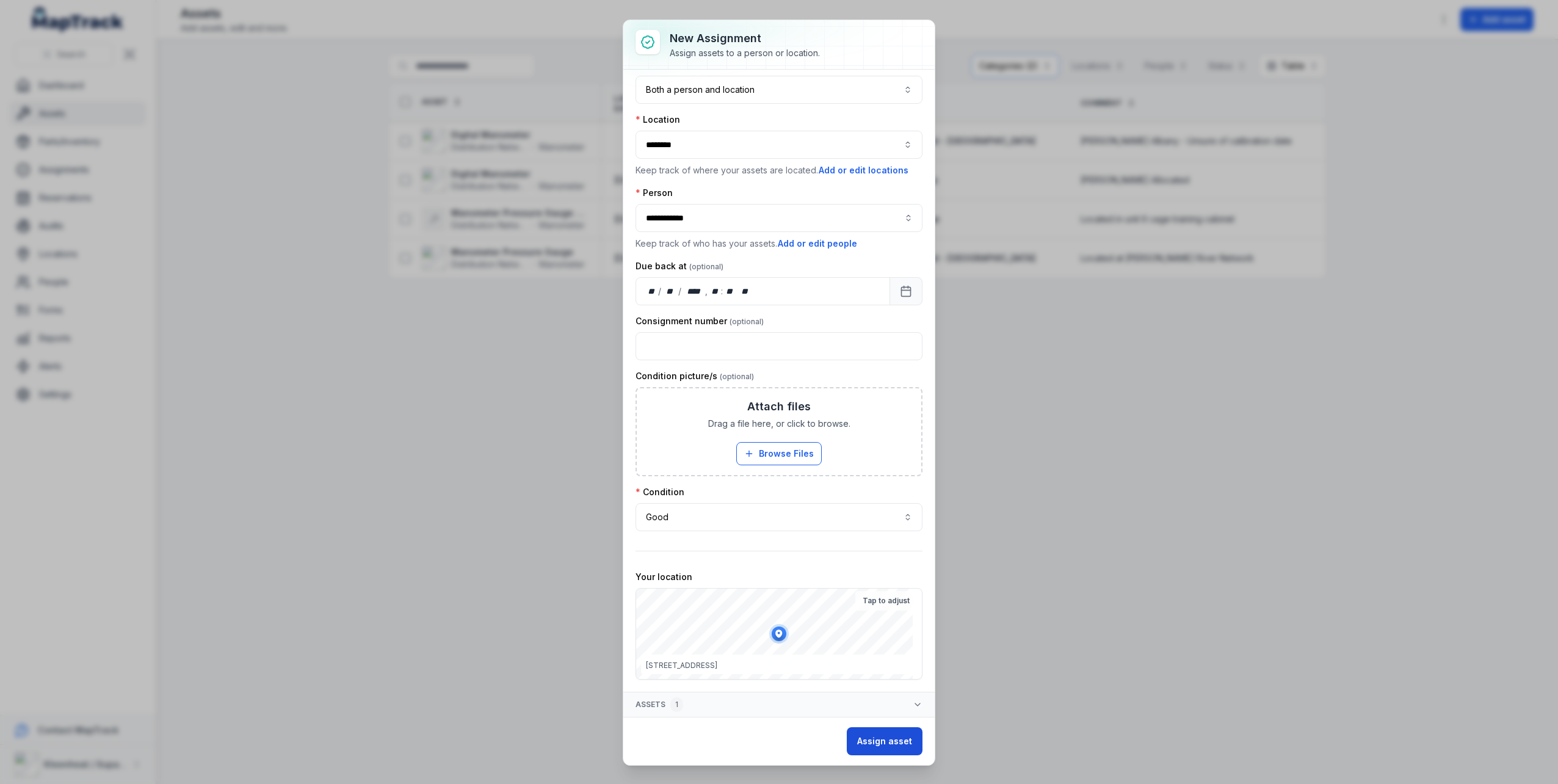
click at [894, 738] on button "Assign asset" at bounding box center [885, 741] width 76 height 28
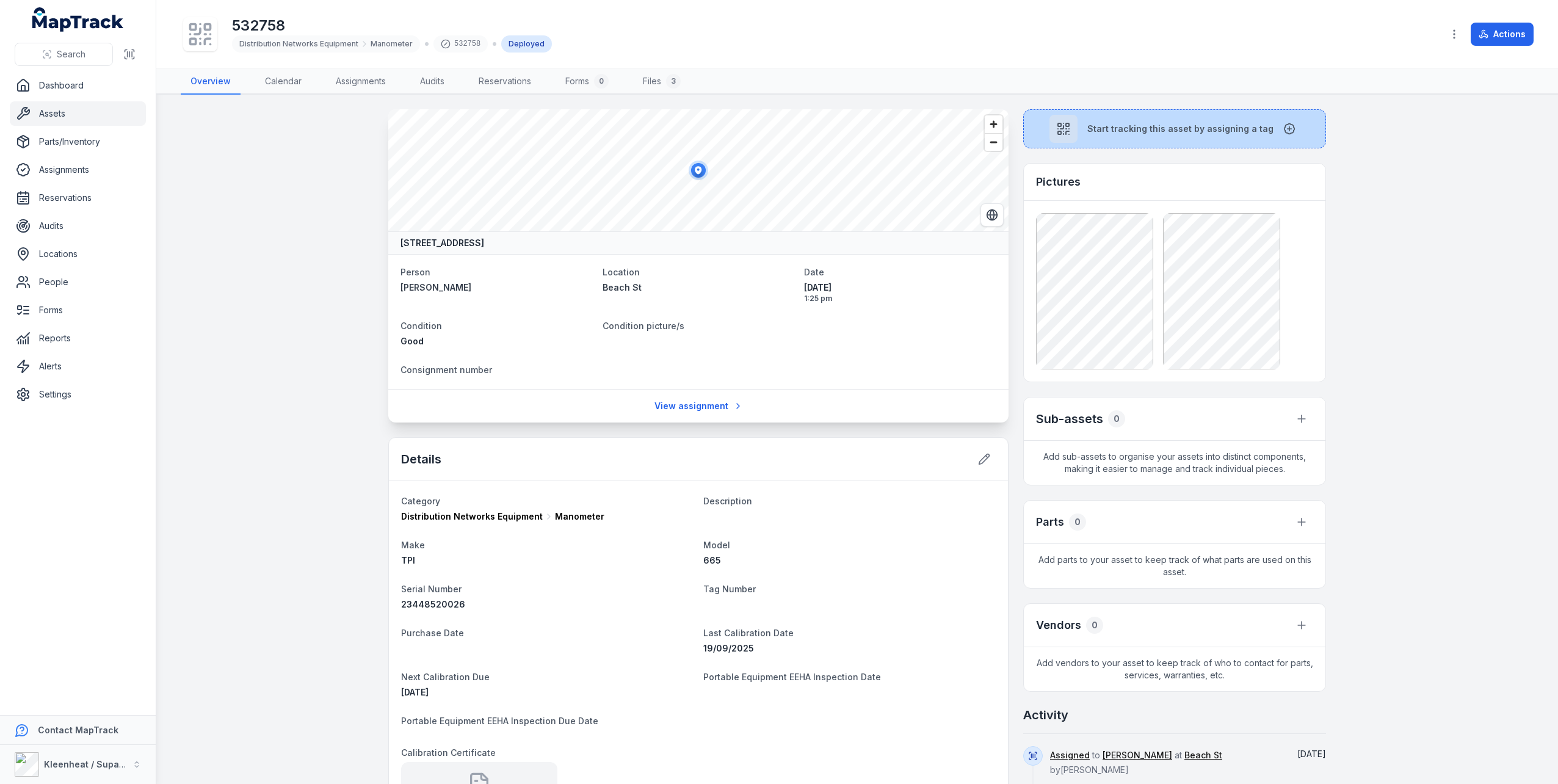
click at [1072, 133] on div at bounding box center [1063, 128] width 28 height 28
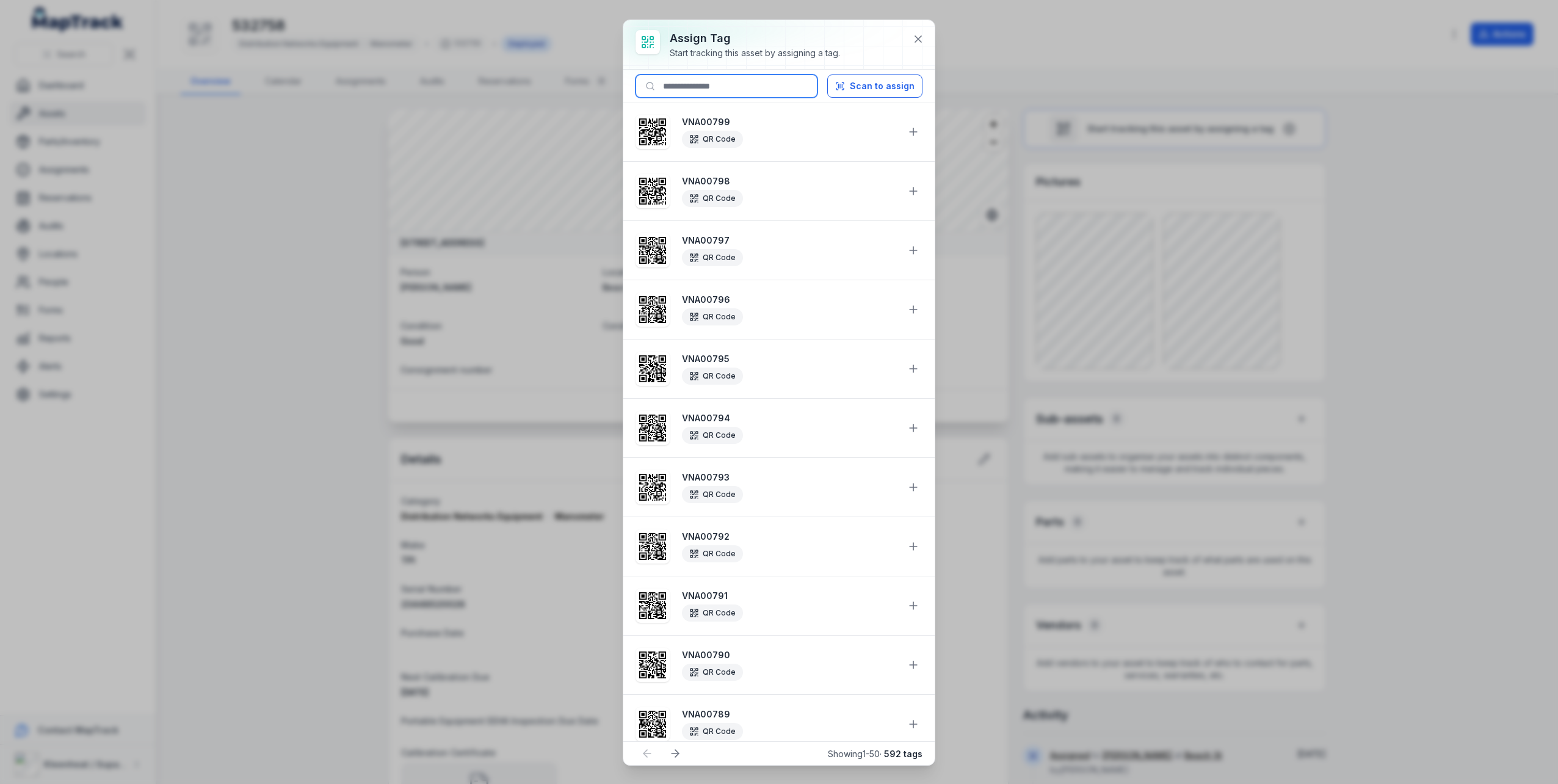
click at [666, 90] on input at bounding box center [726, 85] width 182 height 23
click at [736, 89] on input at bounding box center [726, 85] width 182 height 23
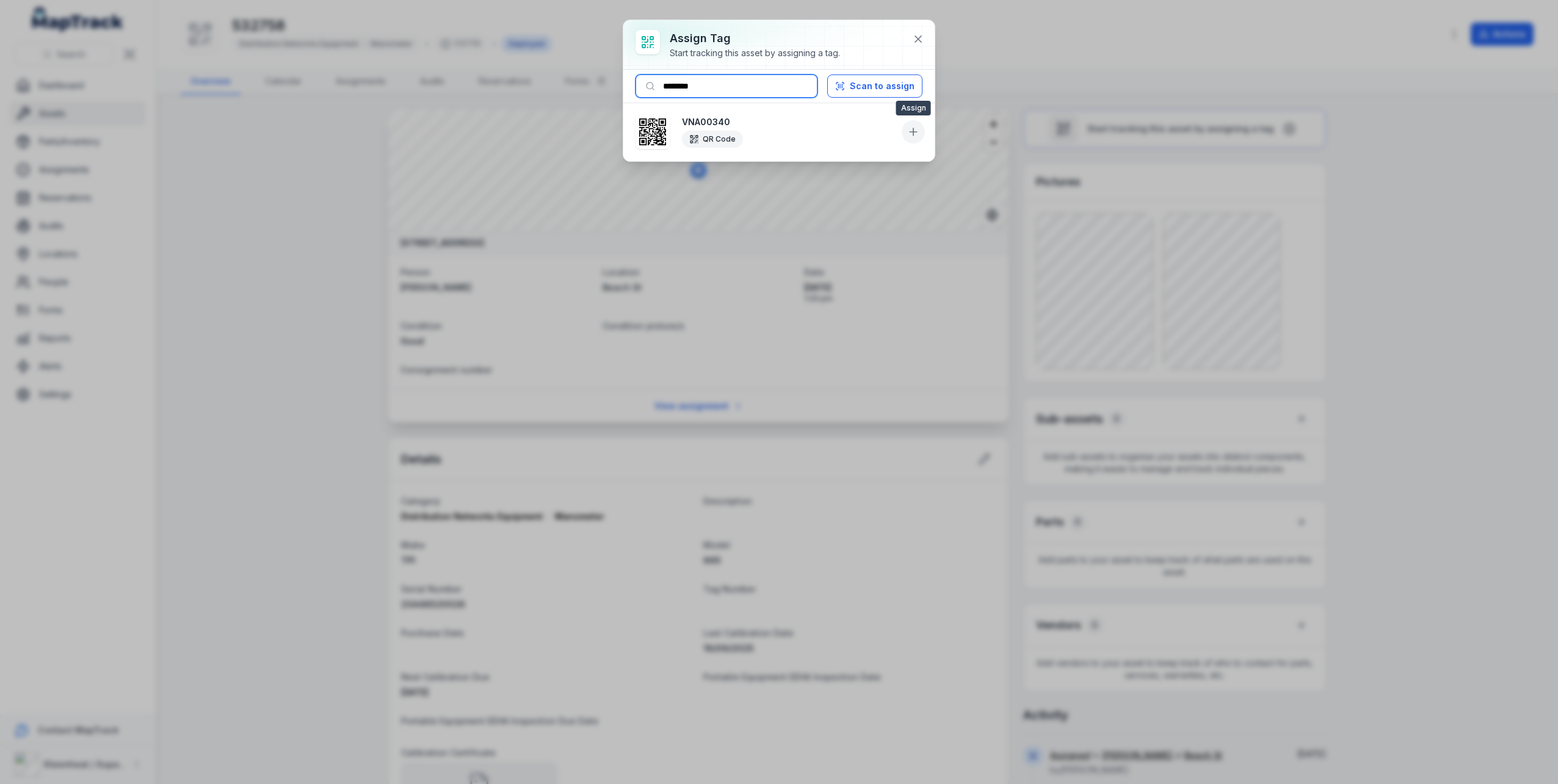
type input "********"
click at [912, 137] on icon at bounding box center [913, 132] width 12 height 12
